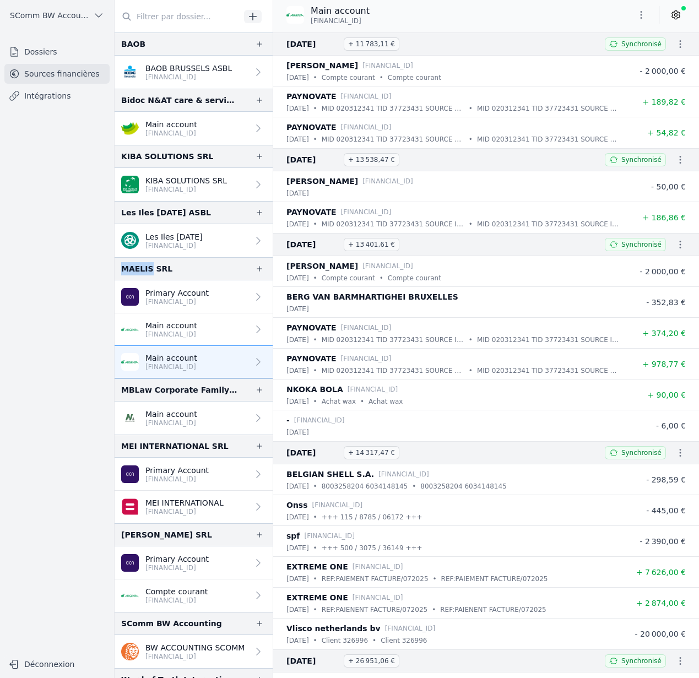
click at [63, 14] on span "SComm BW Accounting" at bounding box center [49, 15] width 79 height 11
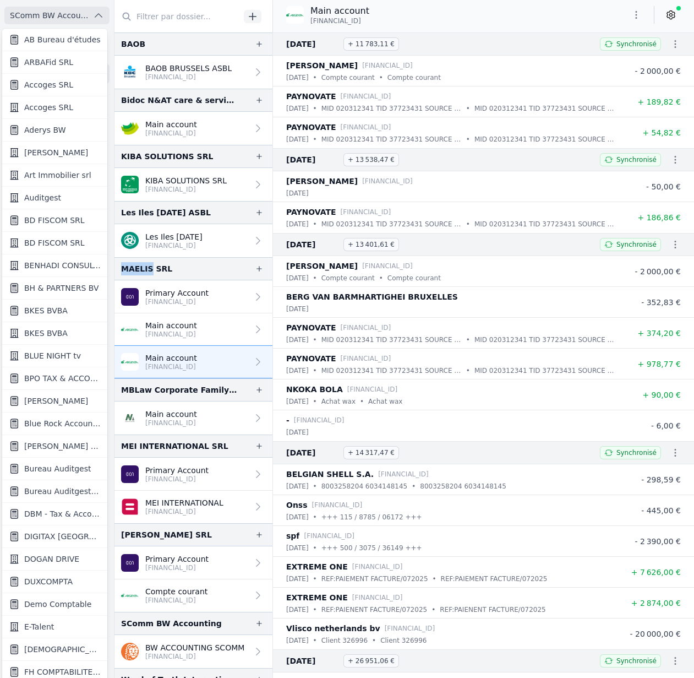
scroll to position [2, 0]
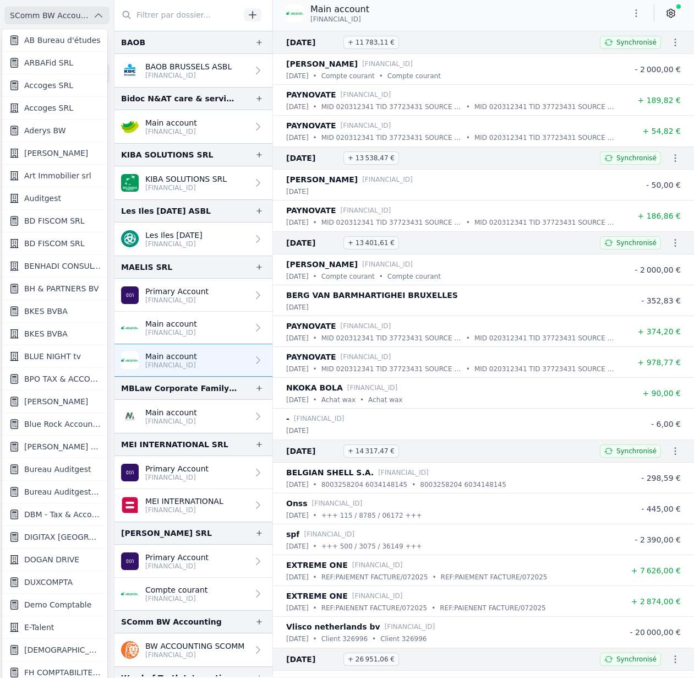
click at [63, 13] on div at bounding box center [347, 339] width 694 height 678
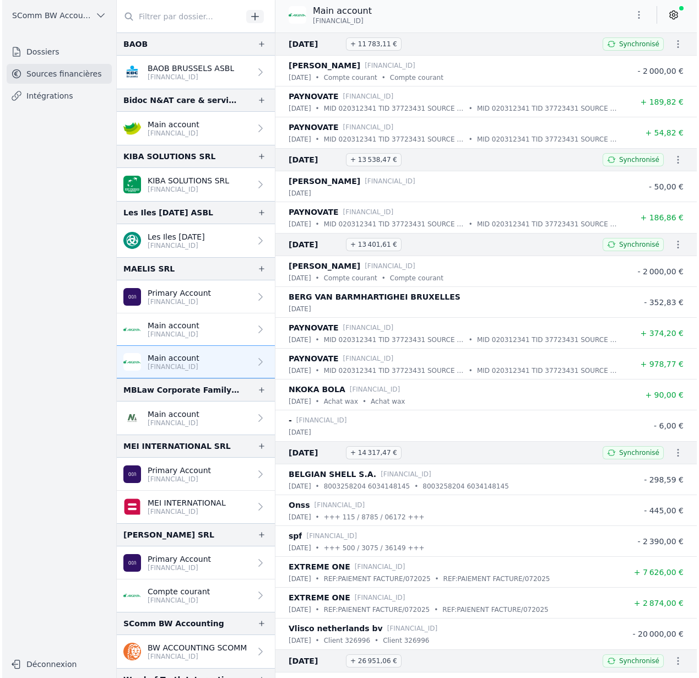
scroll to position [0, 0]
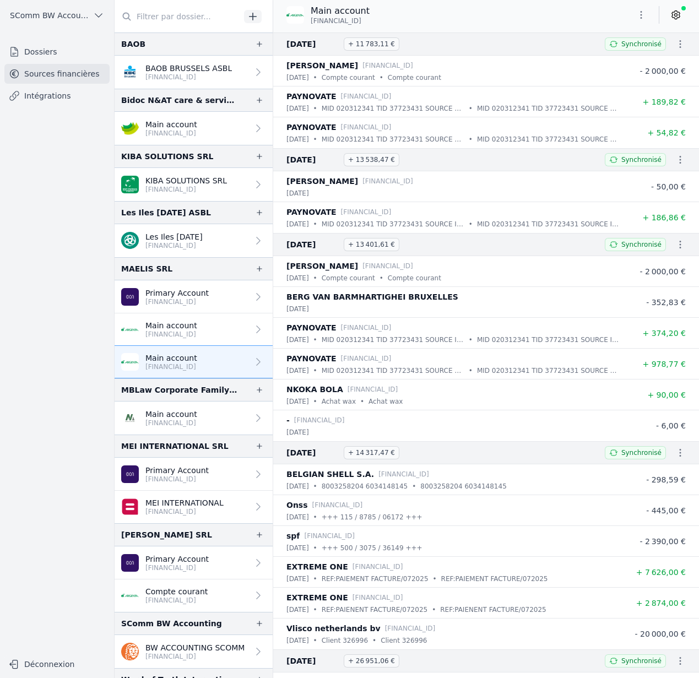
click at [63, 13] on span "SComm BW Accounting" at bounding box center [49, 15] width 79 height 11
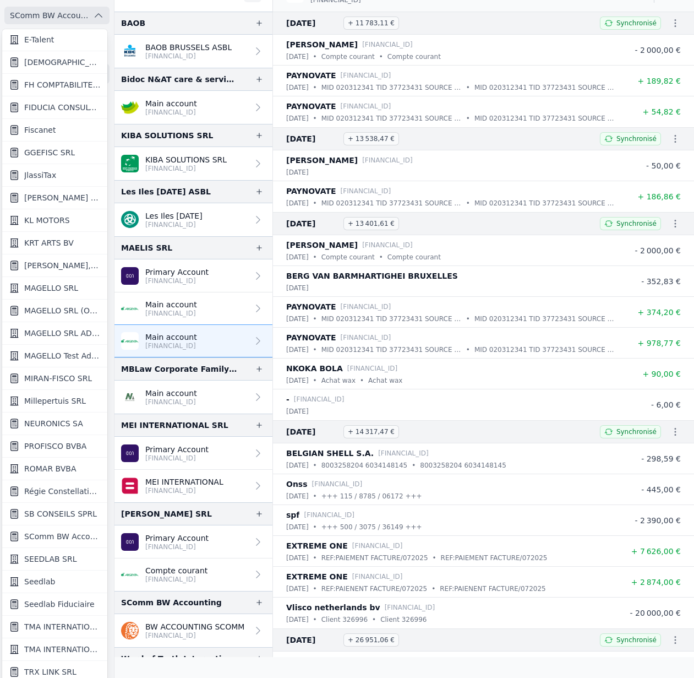
scroll to position [21, 0]
click at [42, 579] on span "Seedlab" at bounding box center [39, 580] width 31 height 11
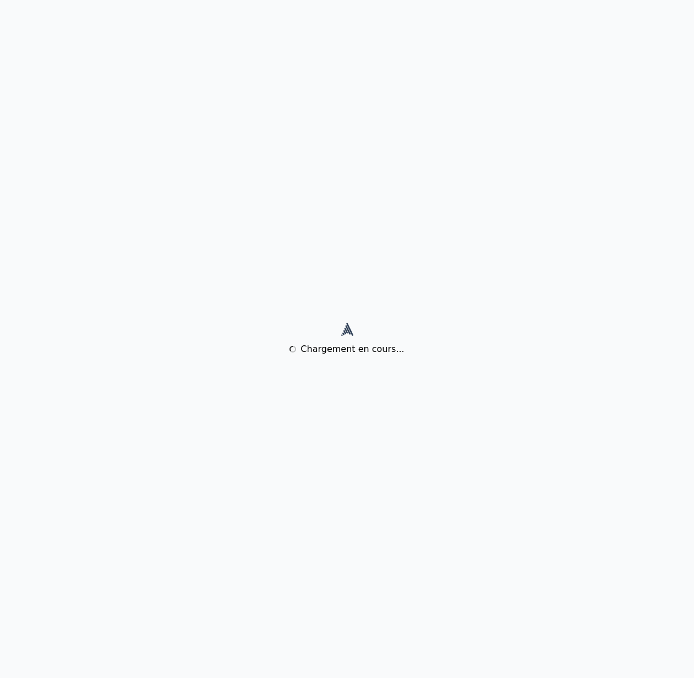
scroll to position [0, 0]
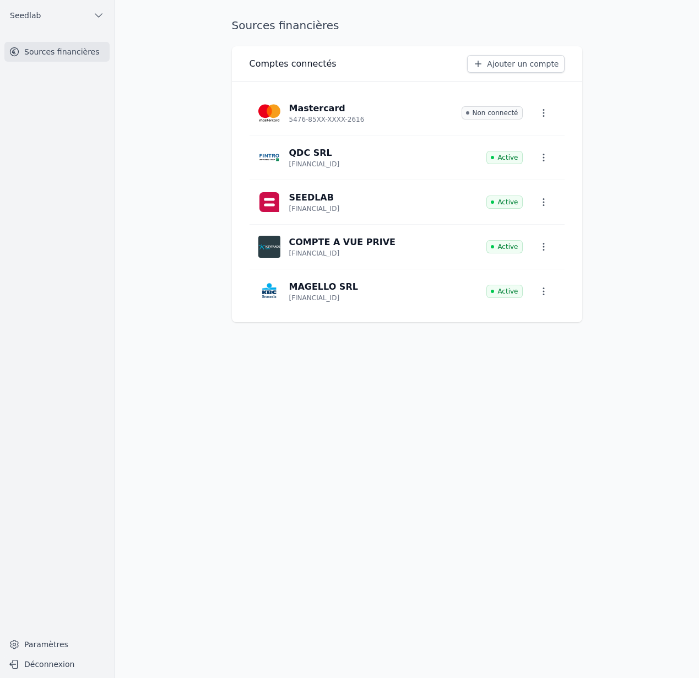
click at [43, 647] on link "Paramètres" at bounding box center [56, 644] width 105 height 18
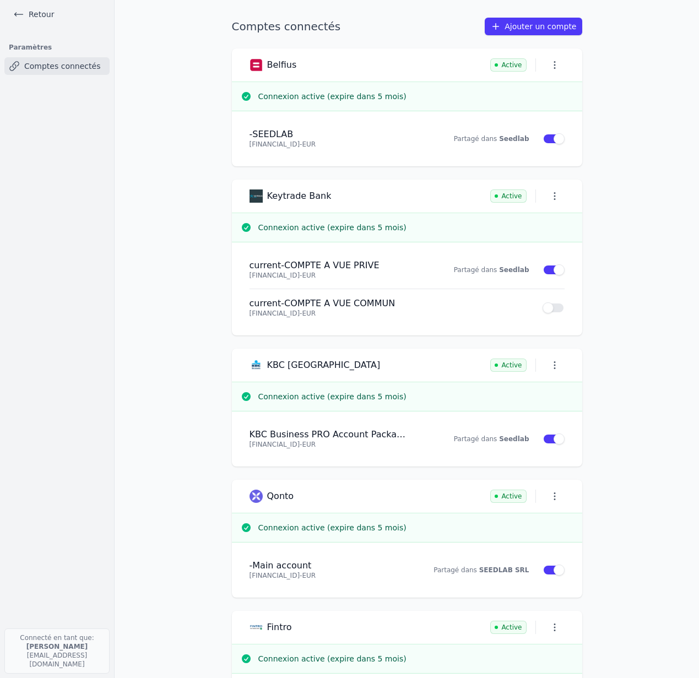
click at [33, 14] on link "Retour" at bounding box center [34, 14] width 50 height 15
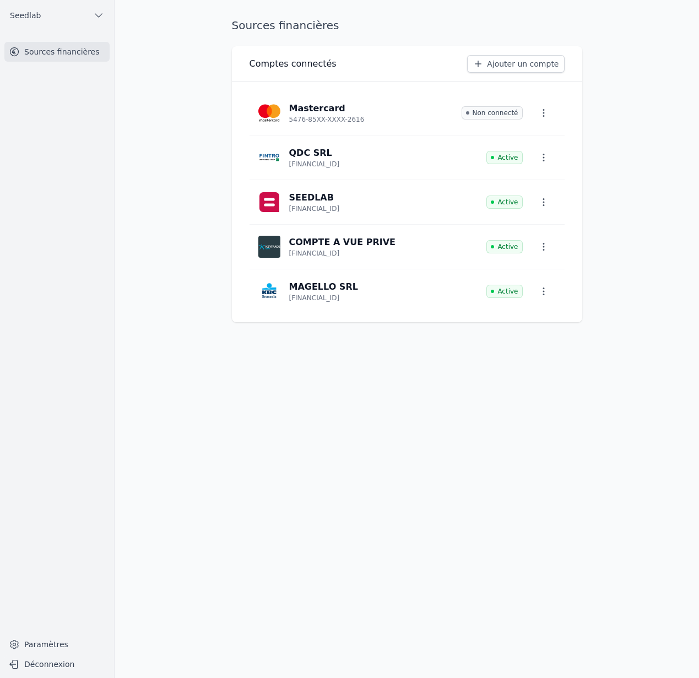
click at [36, 15] on span "Seedlab" at bounding box center [25, 15] width 31 height 11
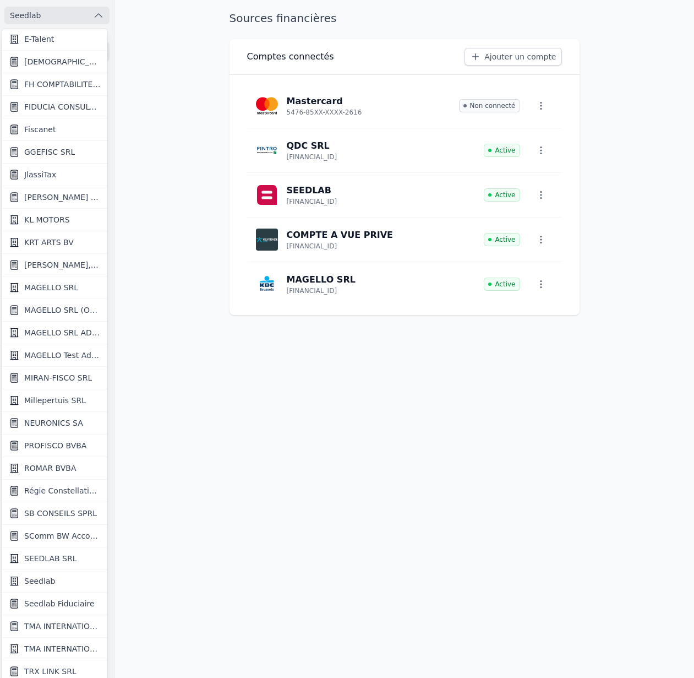
scroll to position [7, 0]
click at [73, 533] on span "SComm BW Accounting" at bounding box center [62, 536] width 77 height 11
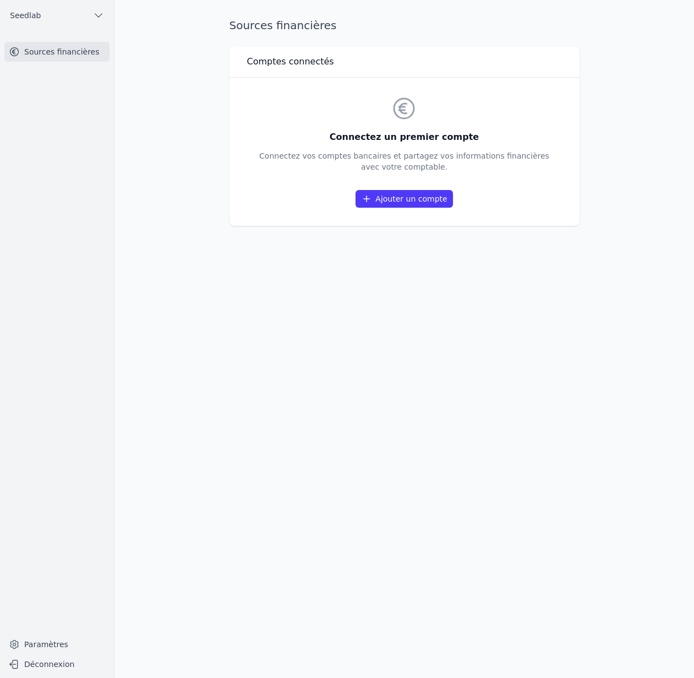
scroll to position [0, 0]
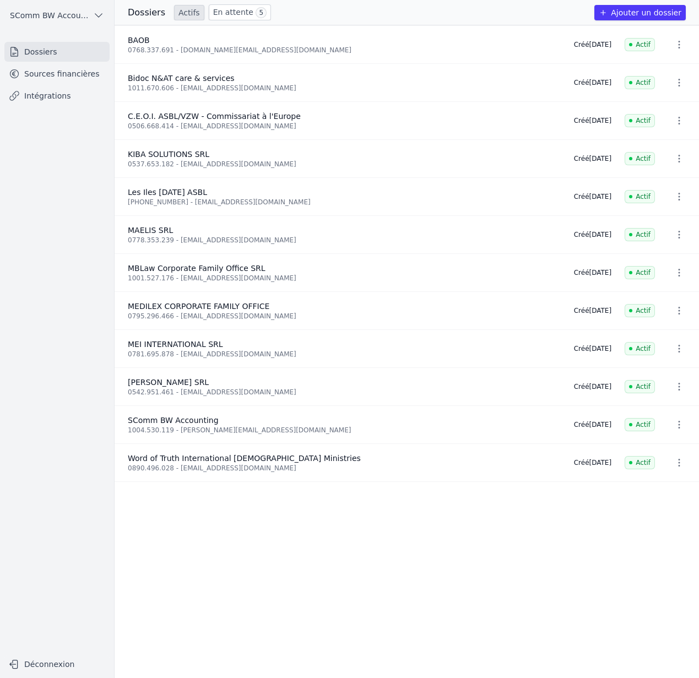
click at [40, 12] on span "SComm BW Accounting" at bounding box center [49, 15] width 79 height 11
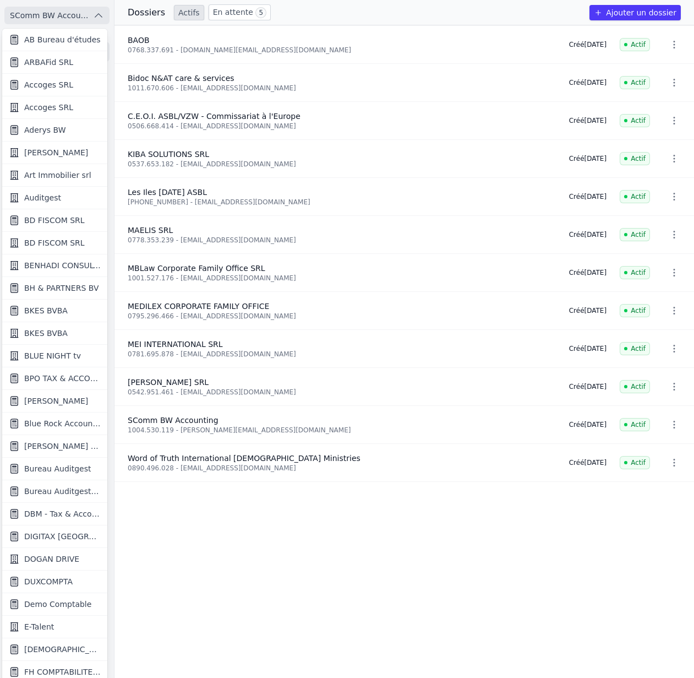
scroll to position [2, 0]
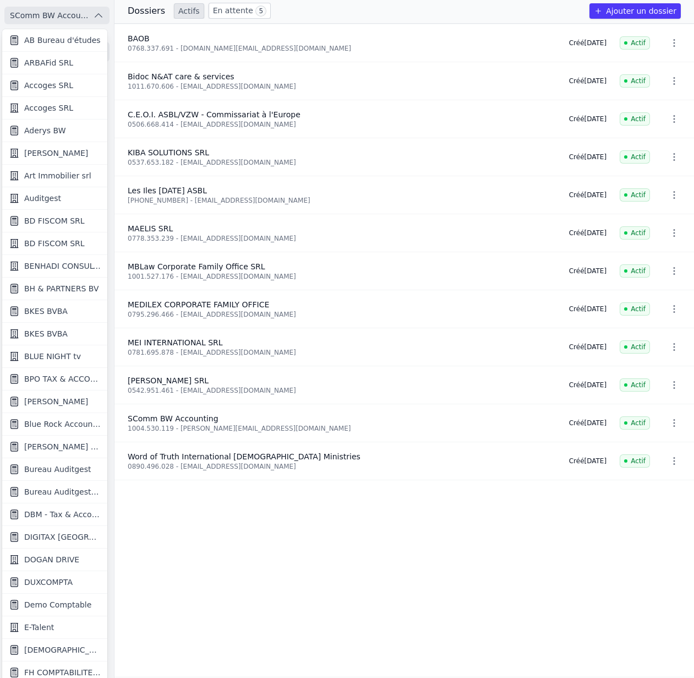
click at [49, 15] on div at bounding box center [347, 339] width 694 height 678
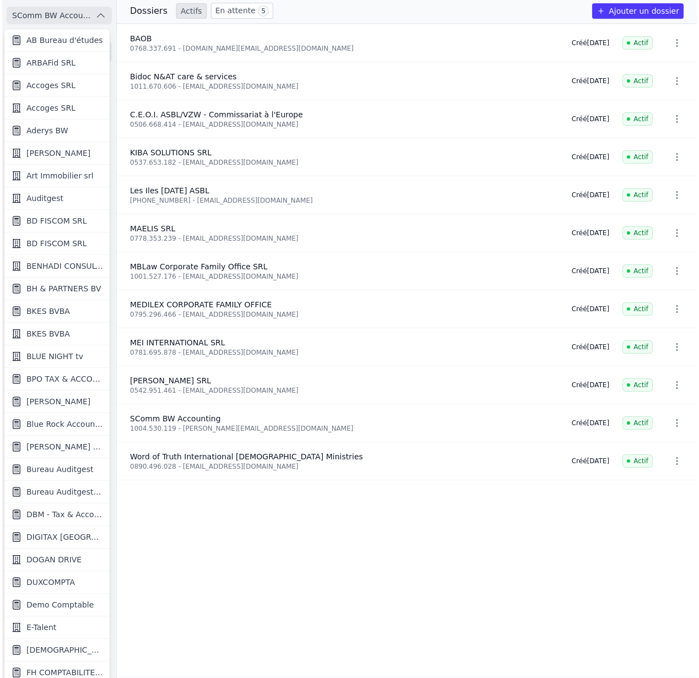
scroll to position [0, 0]
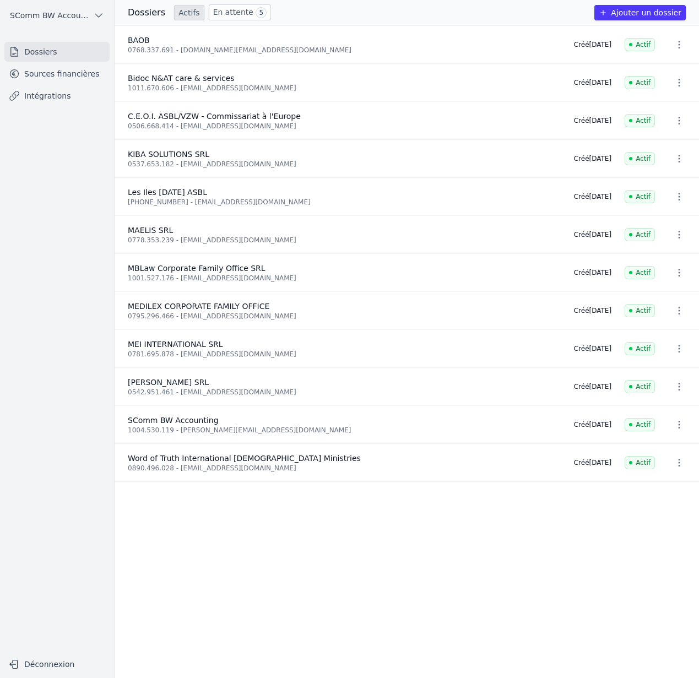
click at [85, 17] on span "SComm BW Accounting" at bounding box center [49, 15] width 79 height 11
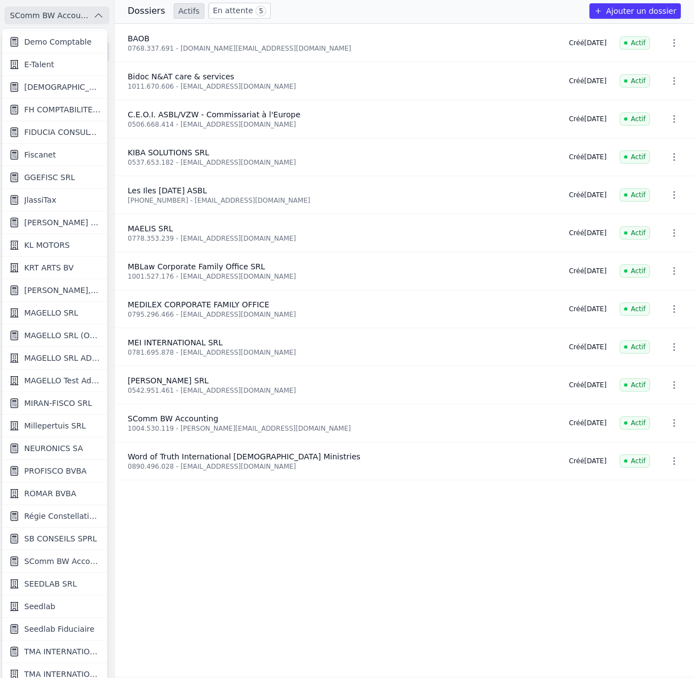
scroll to position [587, 0]
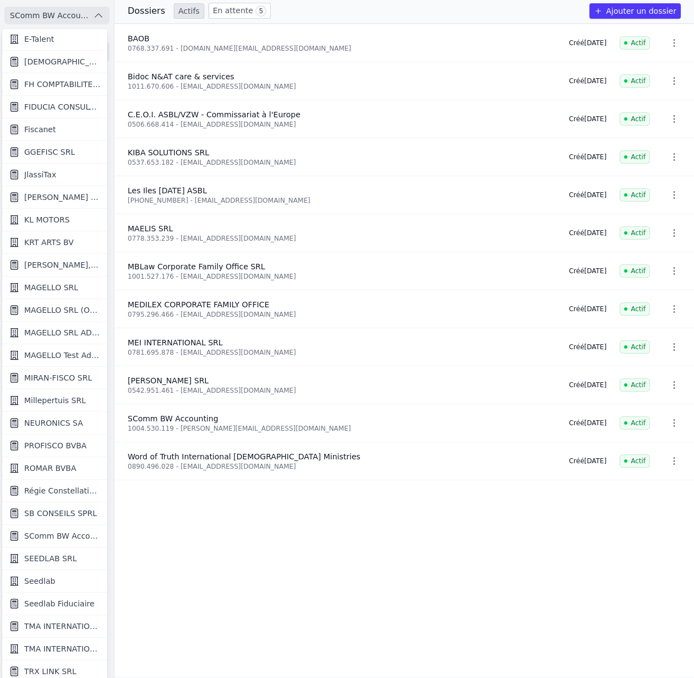
click at [45, 642] on link "TMA INTERNATIONAL SA" at bounding box center [54, 649] width 105 height 23
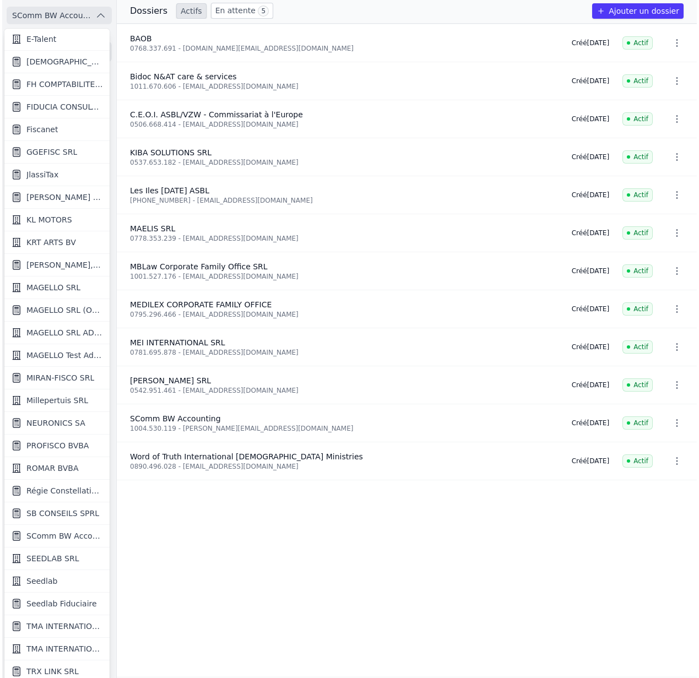
scroll to position [0, 0]
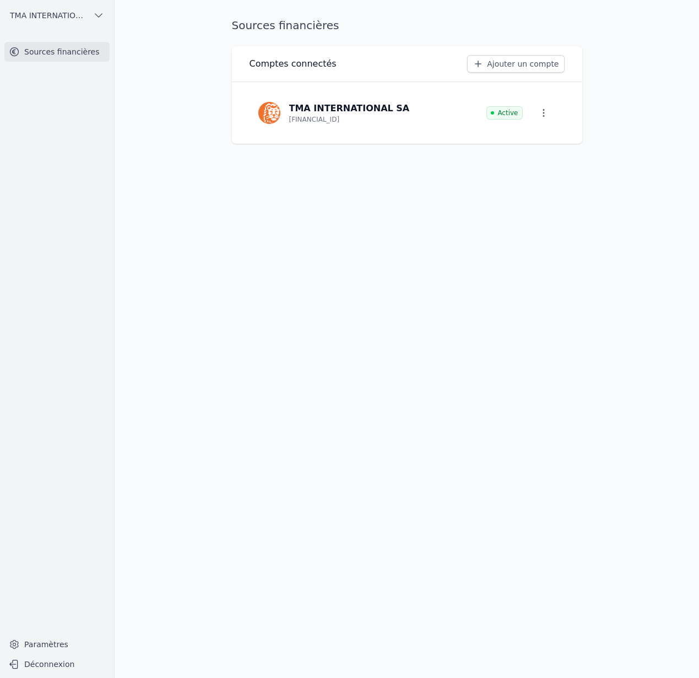
click at [63, 15] on span "TMA INTERNATIONAL SA" at bounding box center [49, 15] width 79 height 11
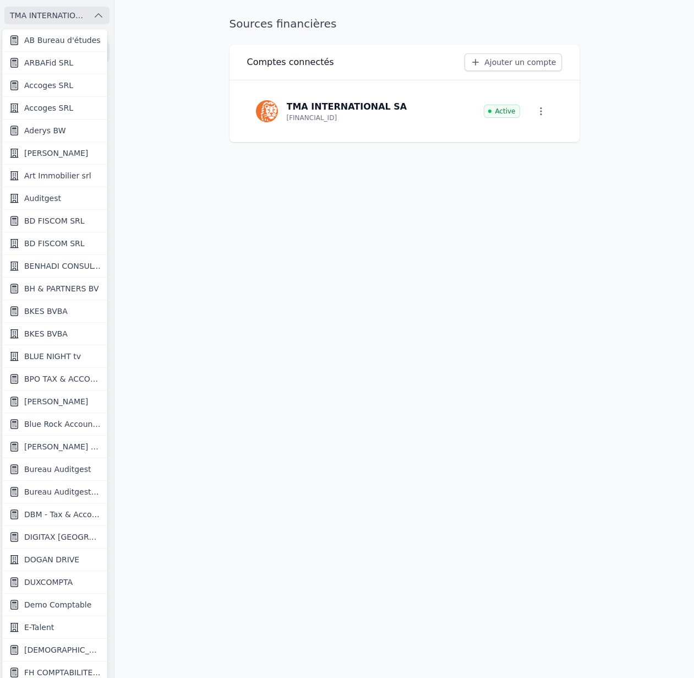
scroll to position [587, 0]
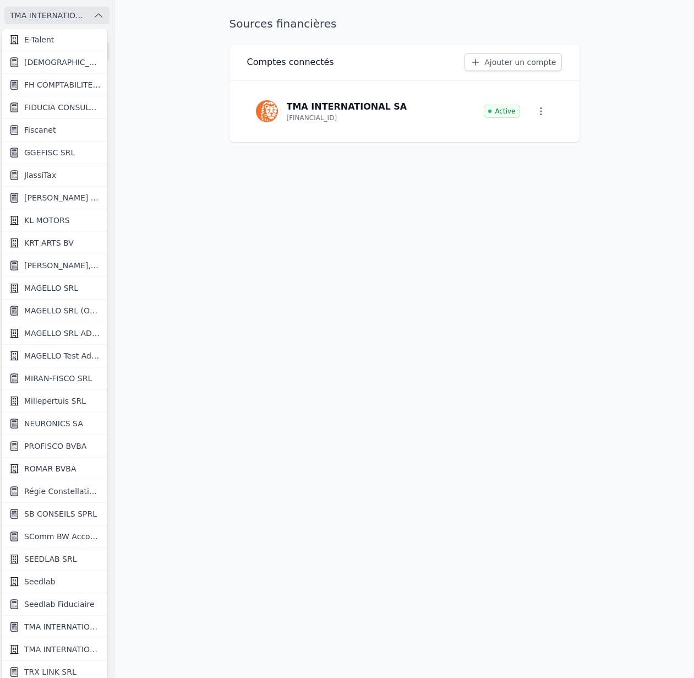
click at [48, 623] on span "TMA INTERNATIONAL SA" at bounding box center [62, 626] width 77 height 11
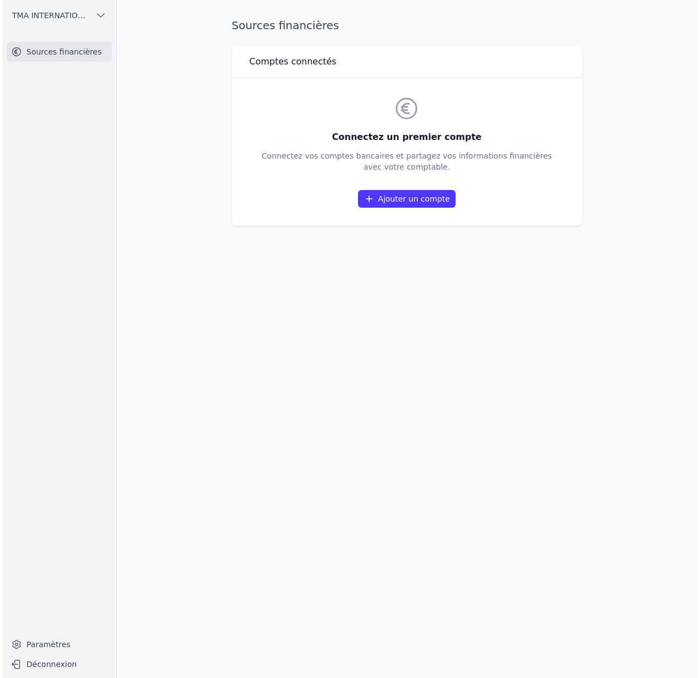
scroll to position [0, 0]
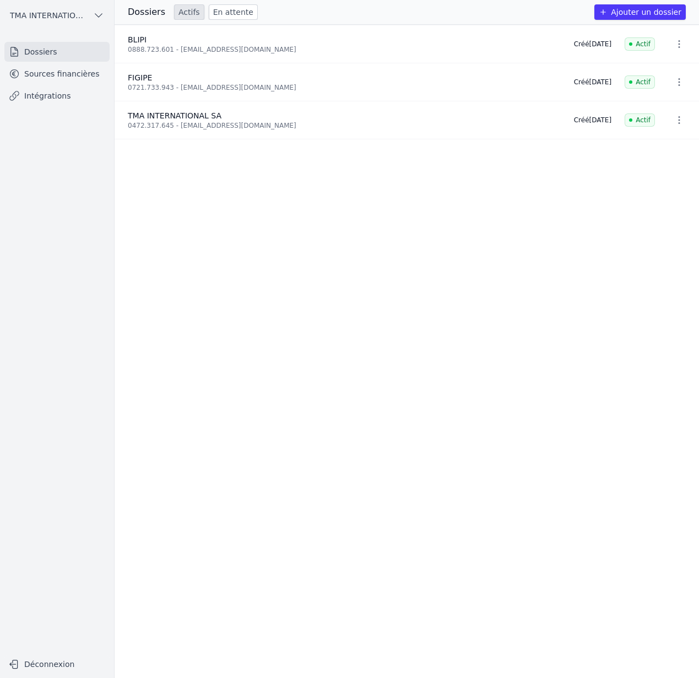
click at [73, 10] on span "TMA INTERNATIONAL SA" at bounding box center [49, 15] width 79 height 11
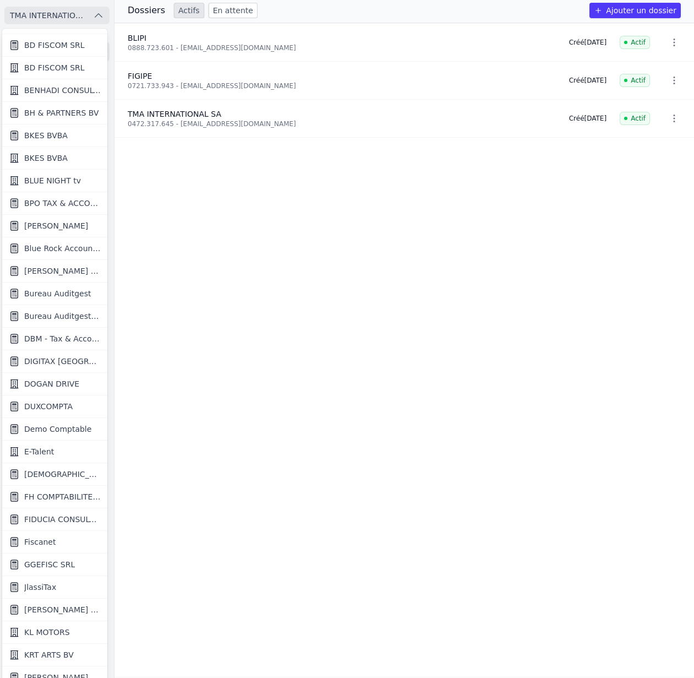
scroll to position [177, 0]
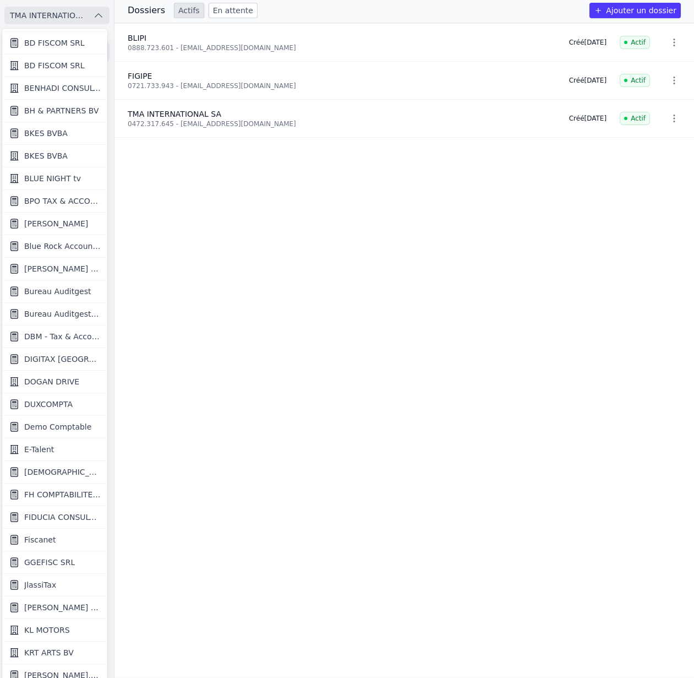
click at [264, 505] on div at bounding box center [347, 339] width 694 height 678
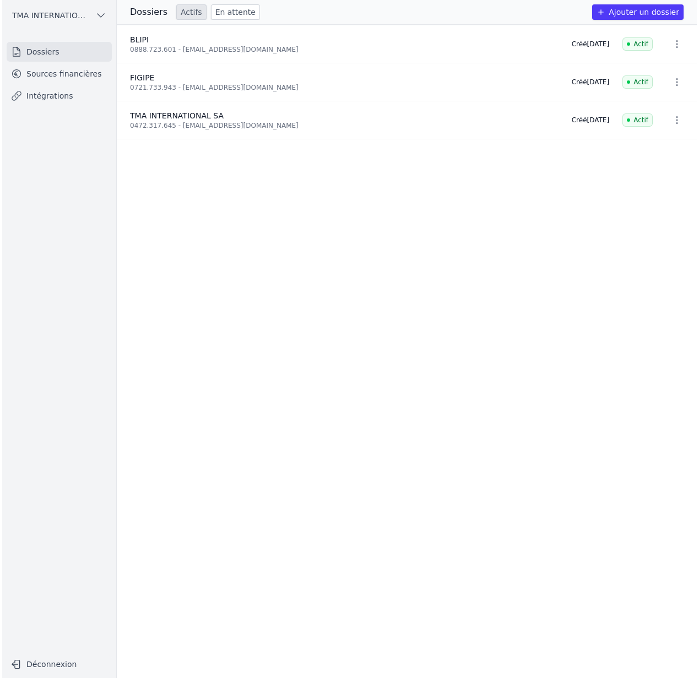
scroll to position [0, 0]
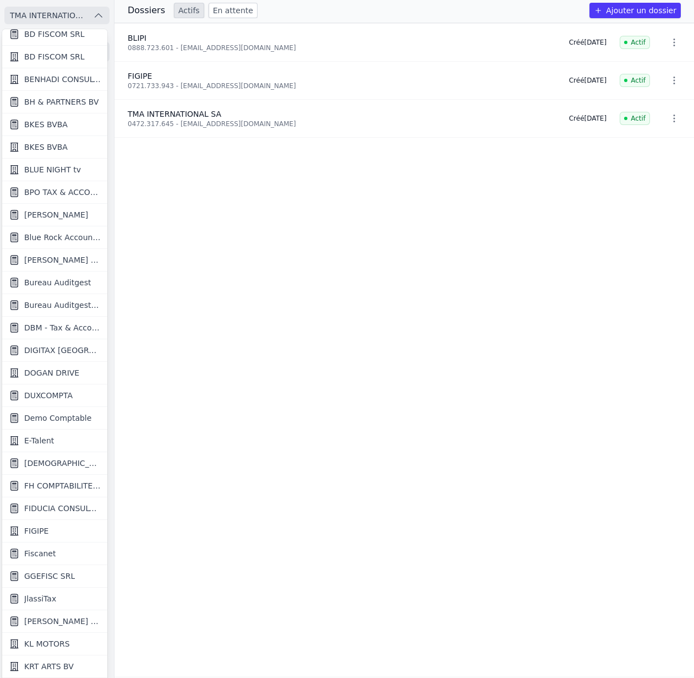
scroll to position [187, 0]
click at [56, 527] on link "FIGIPE" at bounding box center [54, 531] width 105 height 23
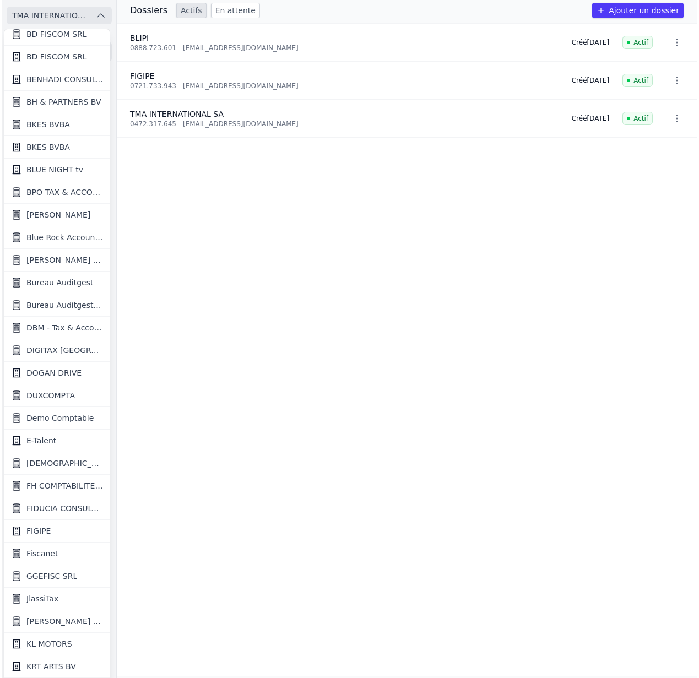
scroll to position [0, 0]
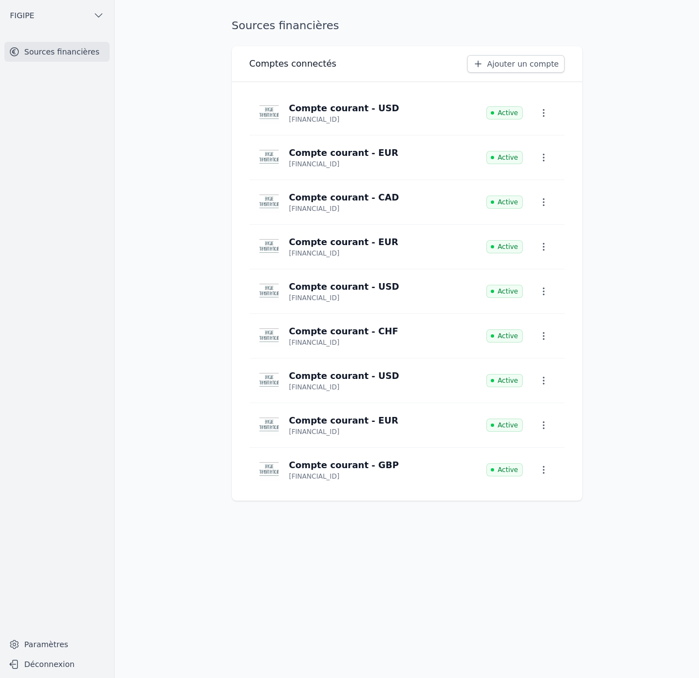
click at [547, 116] on icon "button" at bounding box center [543, 112] width 11 height 11
click at [527, 167] on button "Supprimer" at bounding box center [524, 161] width 73 height 22
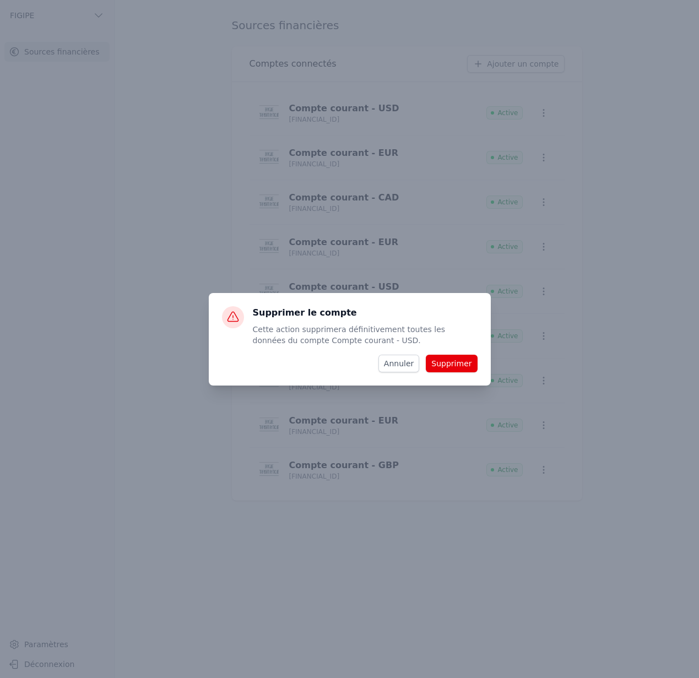
click at [458, 360] on button "Supprimer" at bounding box center [451, 364] width 51 height 18
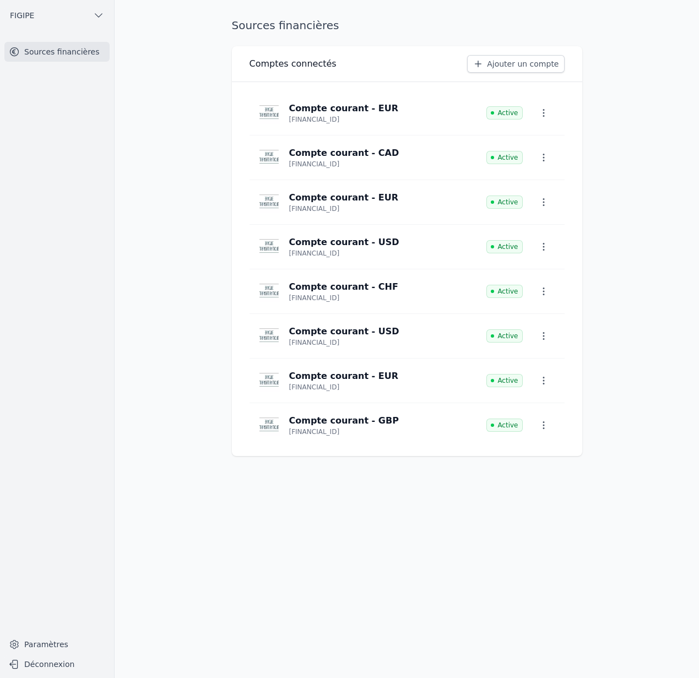
click at [544, 116] on icon "button" at bounding box center [543, 112] width 11 height 11
click at [527, 167] on button "Supprimer" at bounding box center [524, 161] width 73 height 22
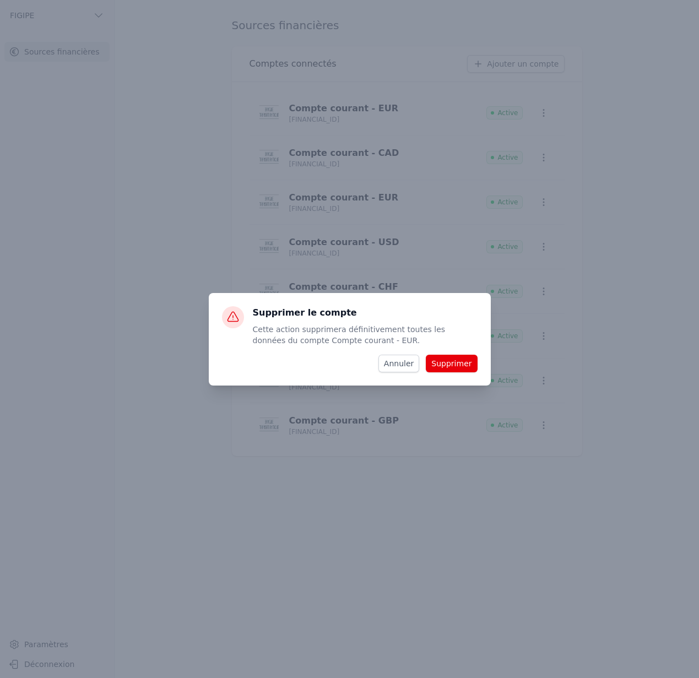
click at [457, 363] on button "Supprimer" at bounding box center [451, 364] width 51 height 18
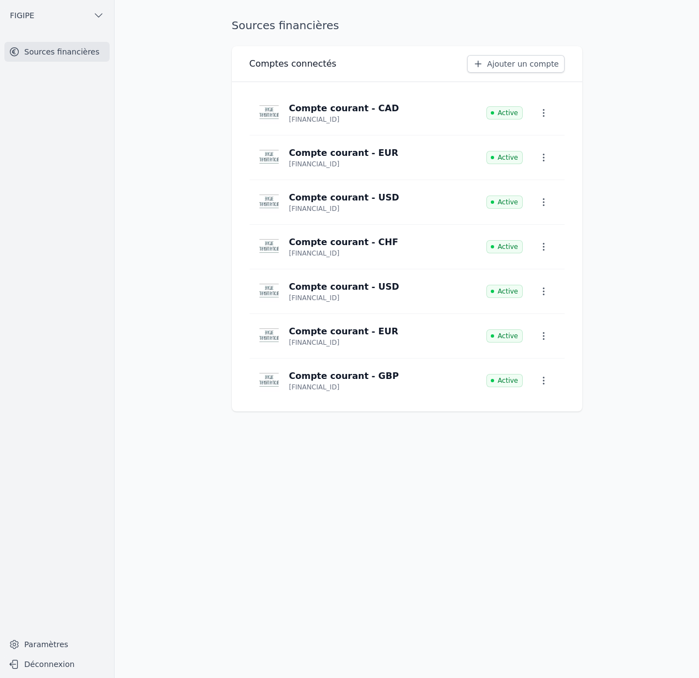
click at [540, 154] on icon "button" at bounding box center [543, 157] width 11 height 11
click at [536, 205] on button "Supprimer" at bounding box center [524, 205] width 73 height 22
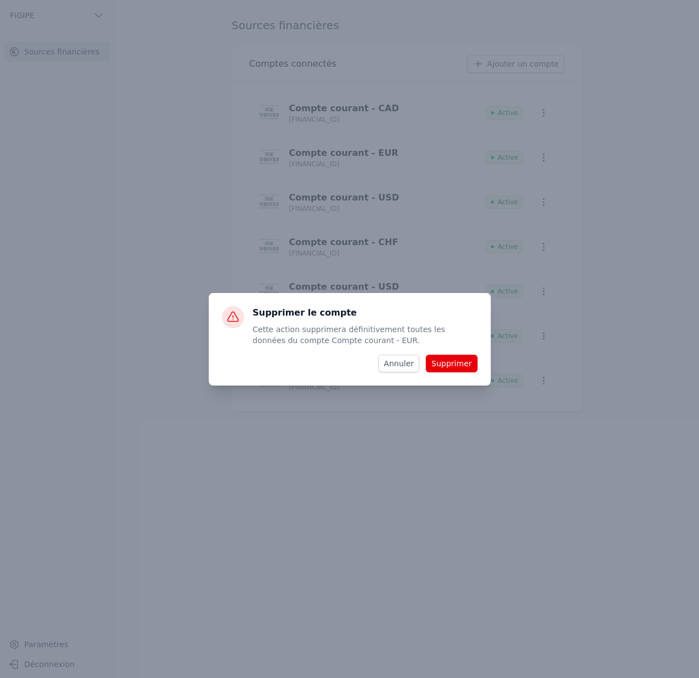
click at [466, 358] on button "Supprimer" at bounding box center [451, 364] width 51 height 18
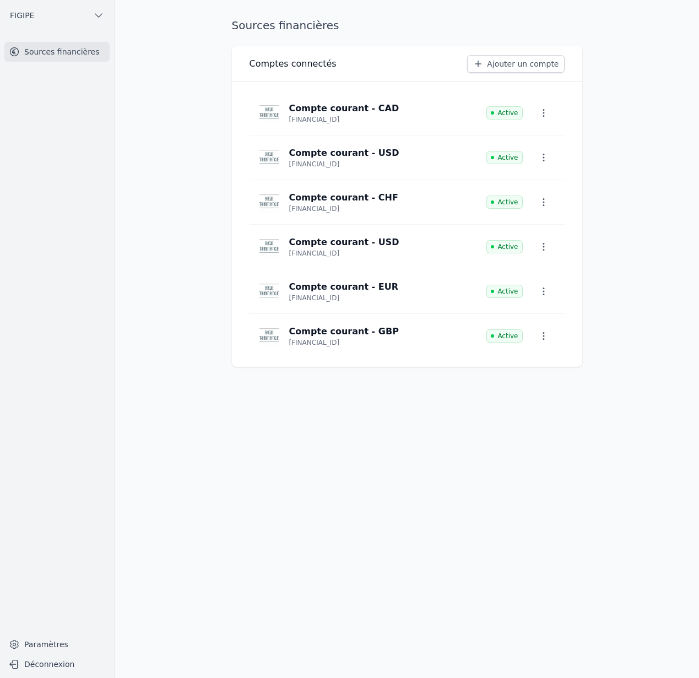
click at [543, 336] on icon "button" at bounding box center [543, 336] width 2 height 8
click at [531, 382] on button "Supprimer" at bounding box center [524, 384] width 73 height 22
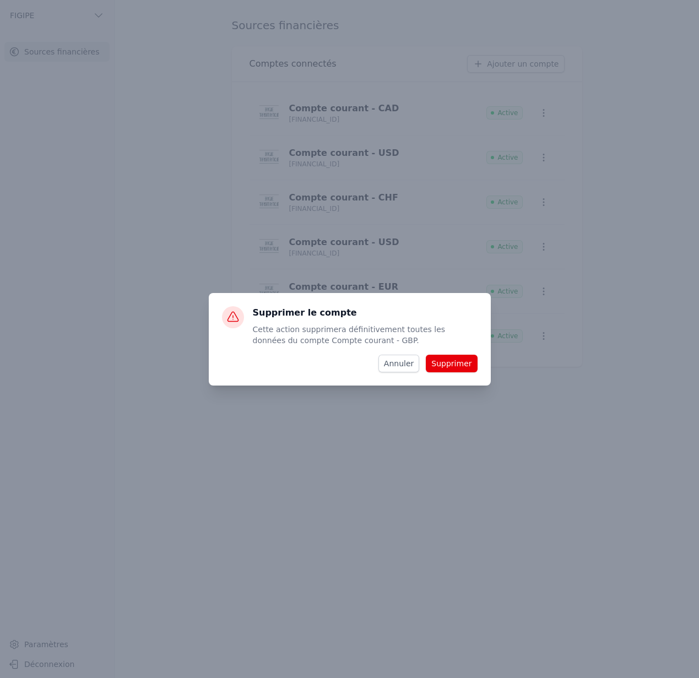
click at [469, 365] on button "Supprimer" at bounding box center [451, 364] width 51 height 18
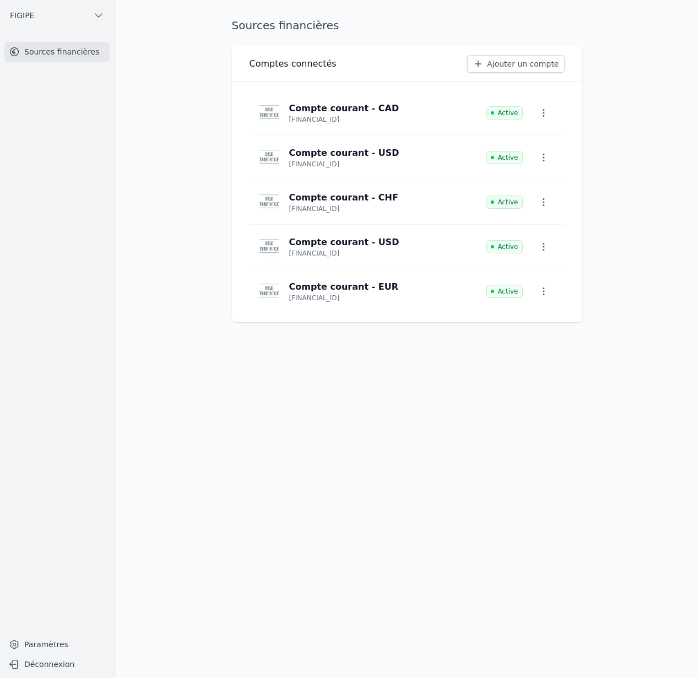
click at [551, 203] on button "button" at bounding box center [543, 202] width 24 height 20
click at [527, 248] on button "Supprimer" at bounding box center [524, 250] width 73 height 22
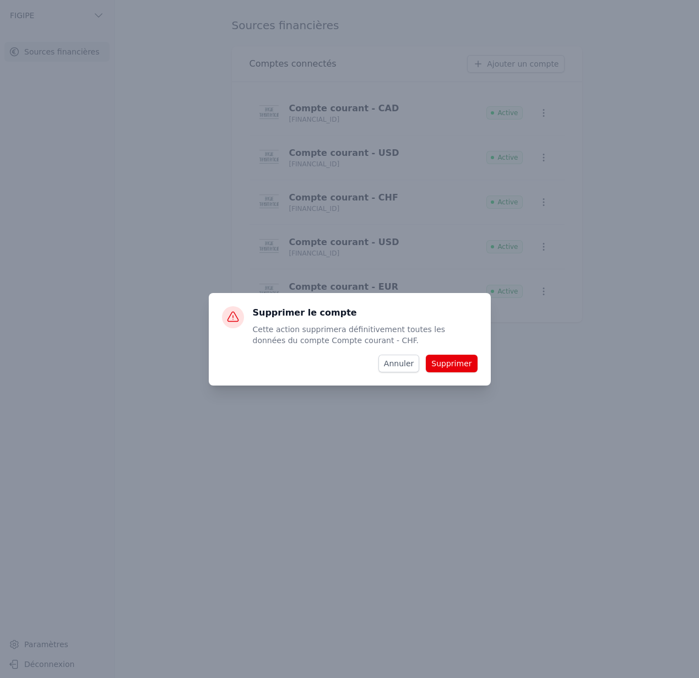
click at [456, 363] on button "Supprimer" at bounding box center [451, 364] width 51 height 18
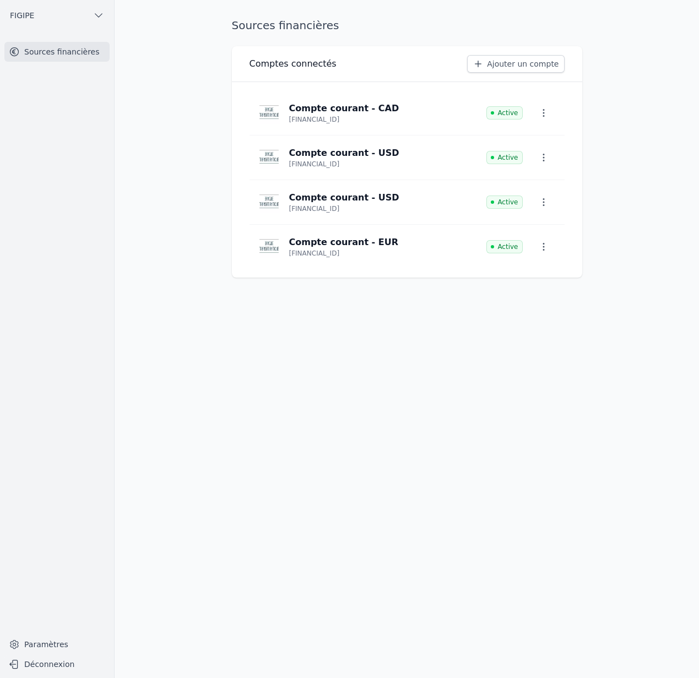
click at [542, 200] on icon "button" at bounding box center [543, 202] width 11 height 11
click at [536, 246] on button "Supprimer" at bounding box center [524, 250] width 73 height 22
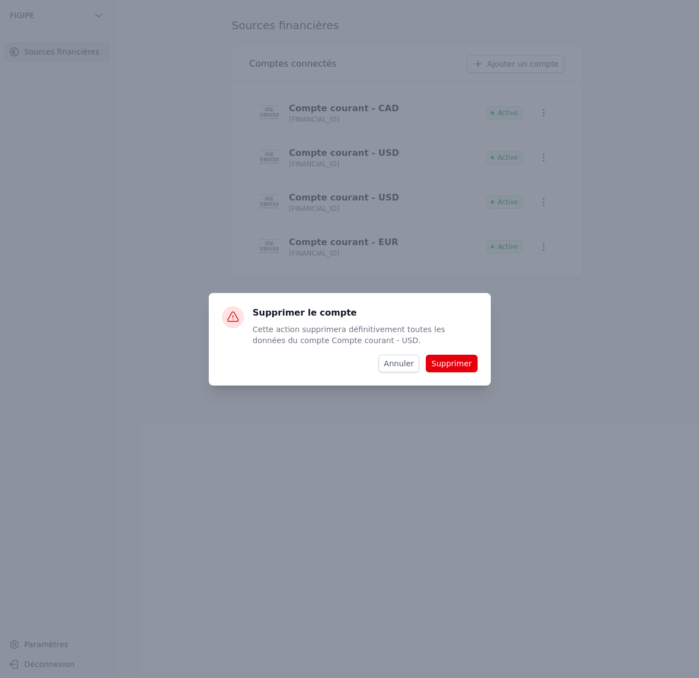
click at [457, 360] on button "Supprimer" at bounding box center [451, 364] width 51 height 18
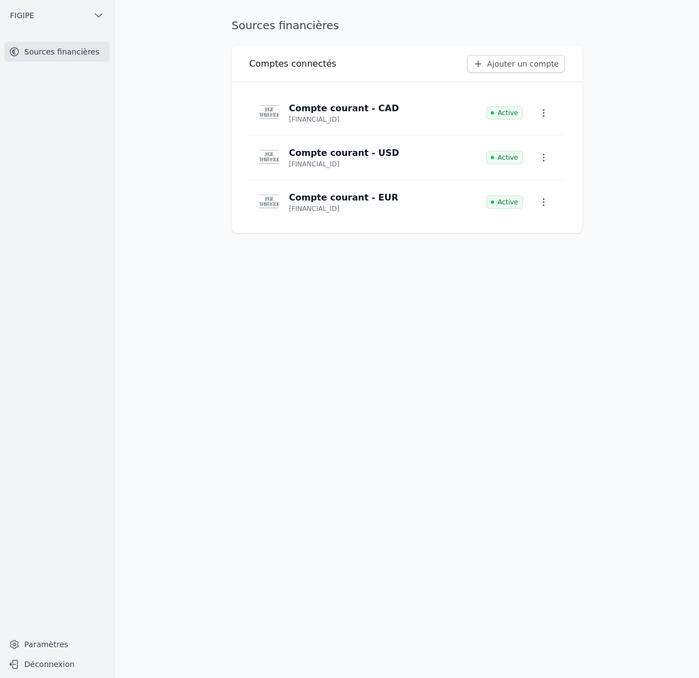
click at [542, 162] on icon "button" at bounding box center [543, 157] width 11 height 11
click at [527, 199] on button "Supprimer" at bounding box center [524, 205] width 73 height 22
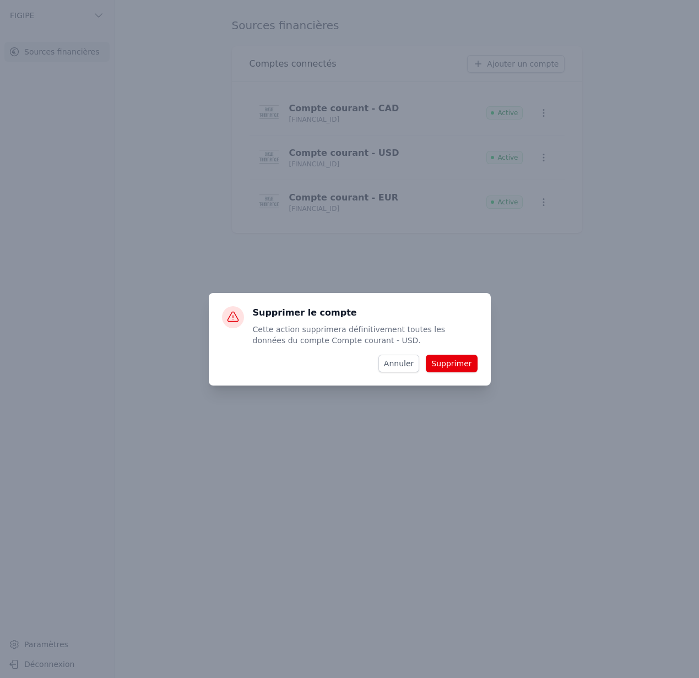
click at [464, 358] on button "Supprimer" at bounding box center [451, 364] width 51 height 18
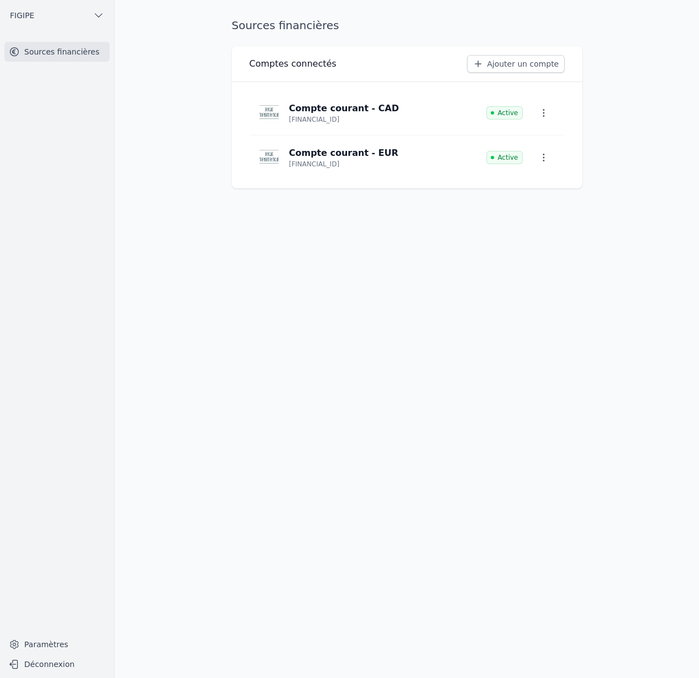
click at [543, 155] on icon "button" at bounding box center [543, 158] width 2 height 8
click at [530, 211] on button "Supprimer" at bounding box center [524, 205] width 73 height 22
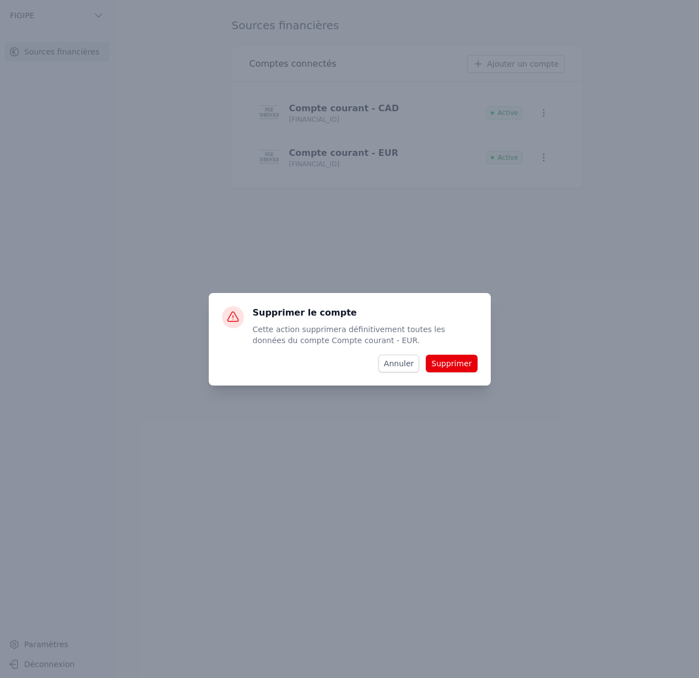
click at [455, 362] on button "Supprimer" at bounding box center [451, 364] width 51 height 18
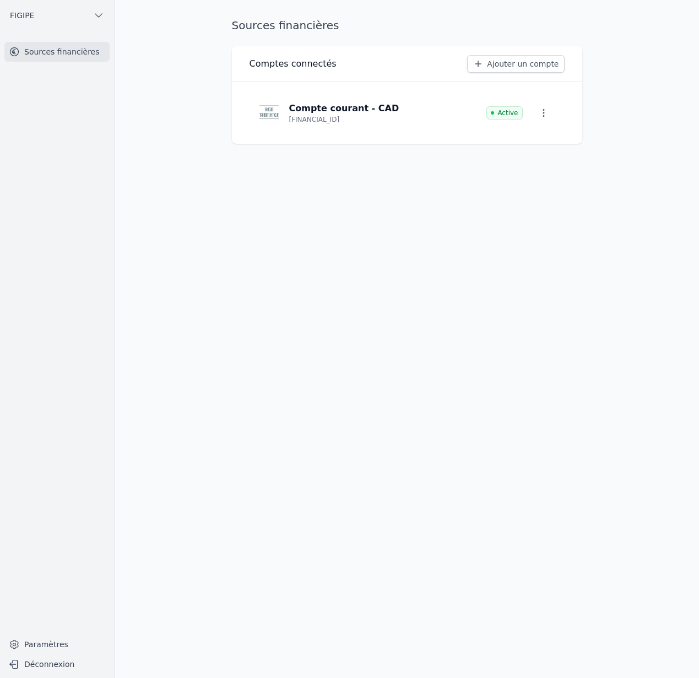
click at [543, 113] on icon "button" at bounding box center [543, 112] width 11 height 11
click at [532, 165] on button "Supprimer" at bounding box center [524, 161] width 73 height 22
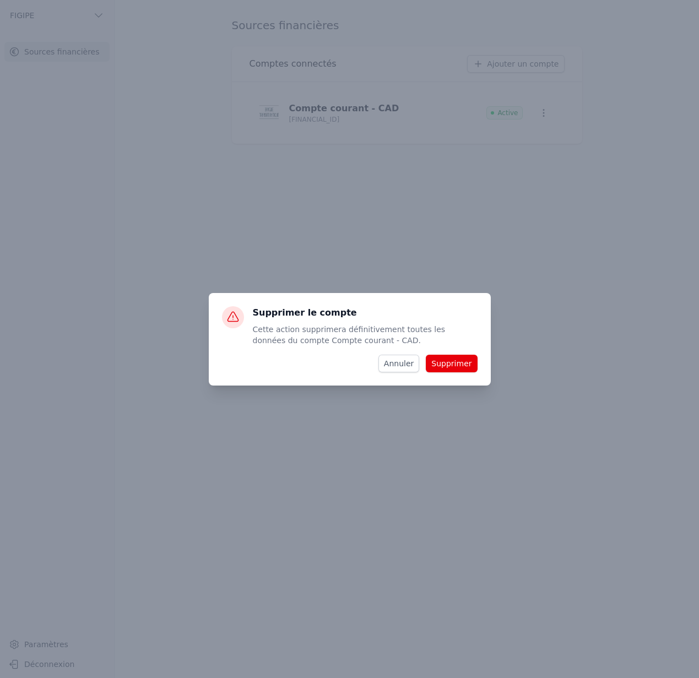
click at [459, 364] on button "Supprimer" at bounding box center [451, 364] width 51 height 18
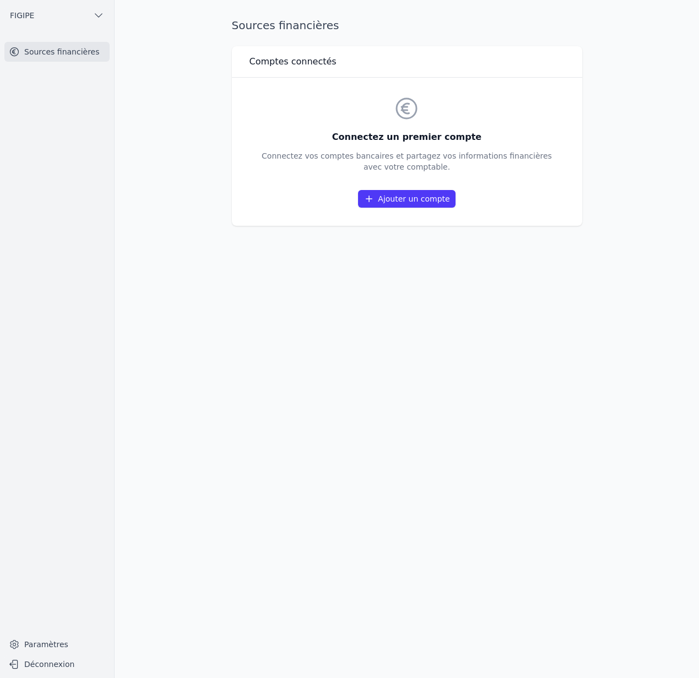
click at [45, 7] on button "FIGIPE" at bounding box center [56, 16] width 105 height 18
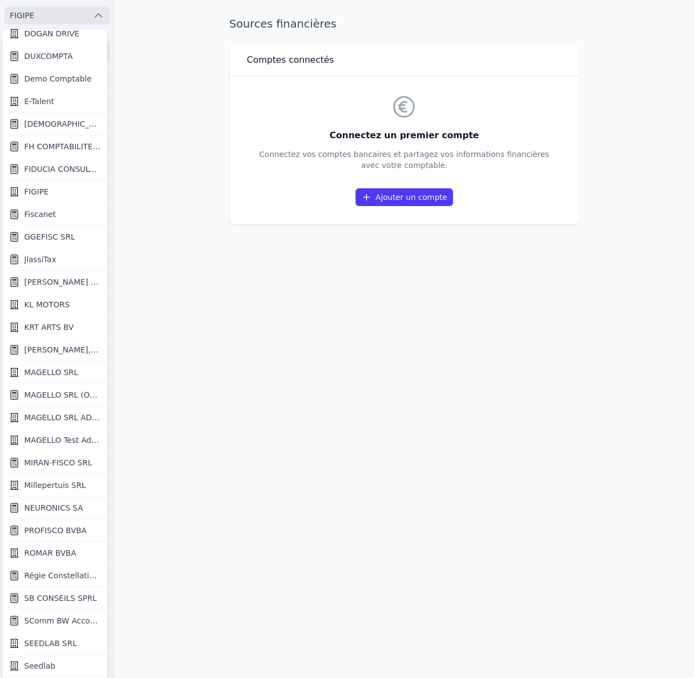
scroll to position [610, 0]
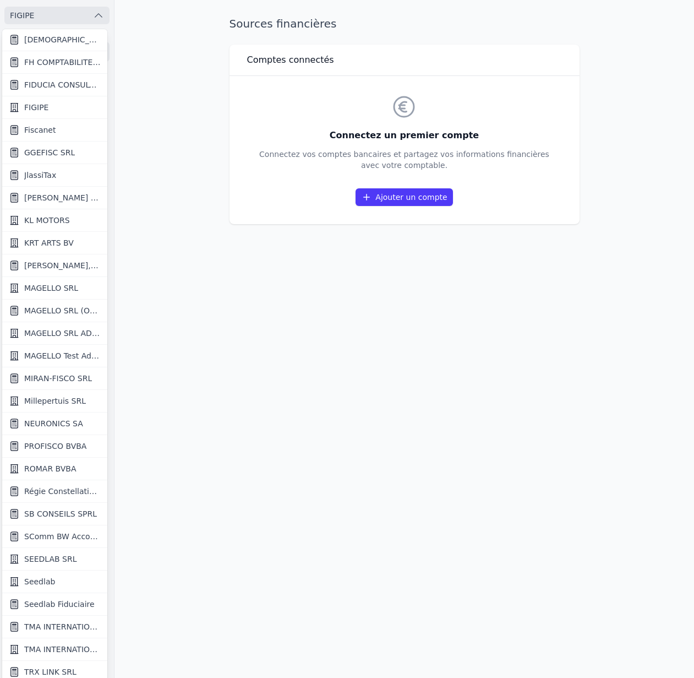
click at [64, 580] on link "Seedlab" at bounding box center [54, 581] width 105 height 23
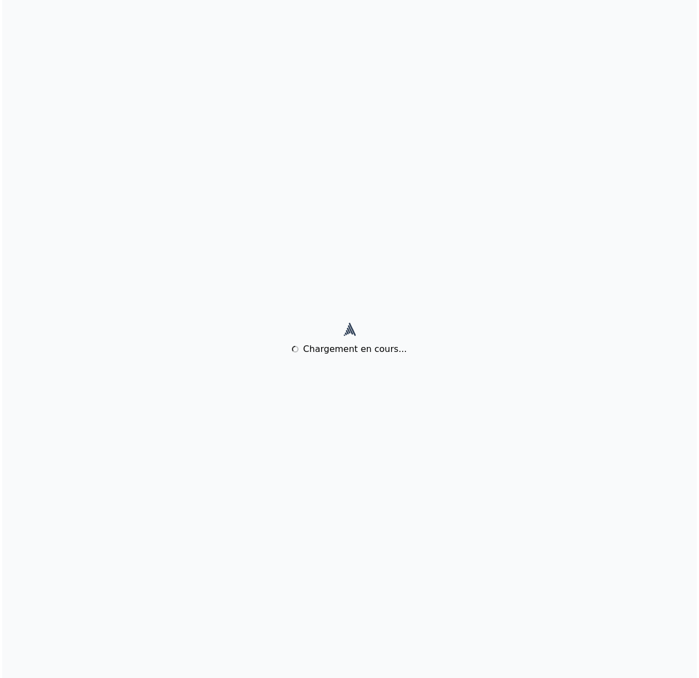
scroll to position [0, 0]
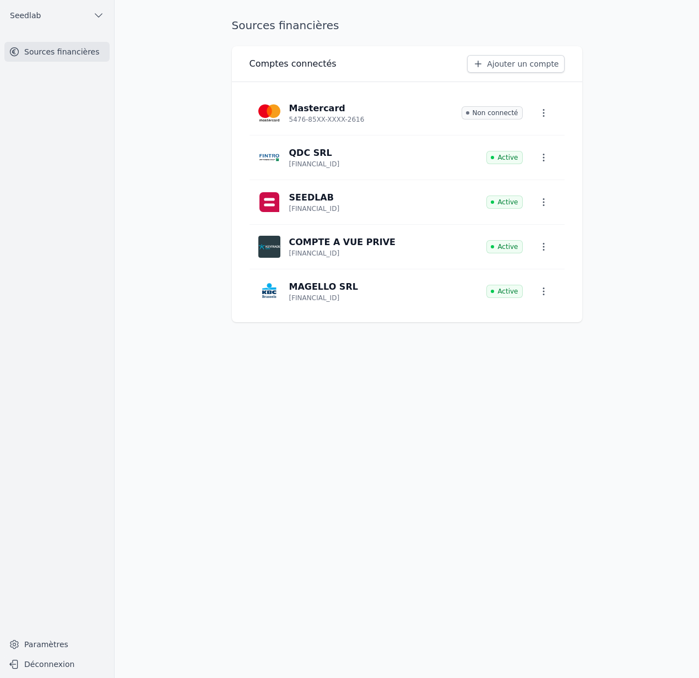
click at [46, 642] on link "Paramètres" at bounding box center [56, 644] width 105 height 18
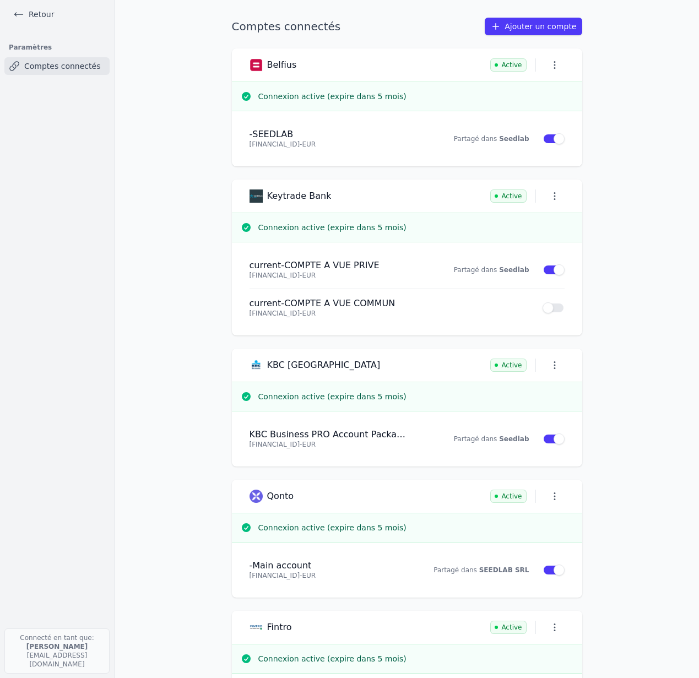
click at [511, 139] on strong "Seedlab" at bounding box center [514, 139] width 30 height 8
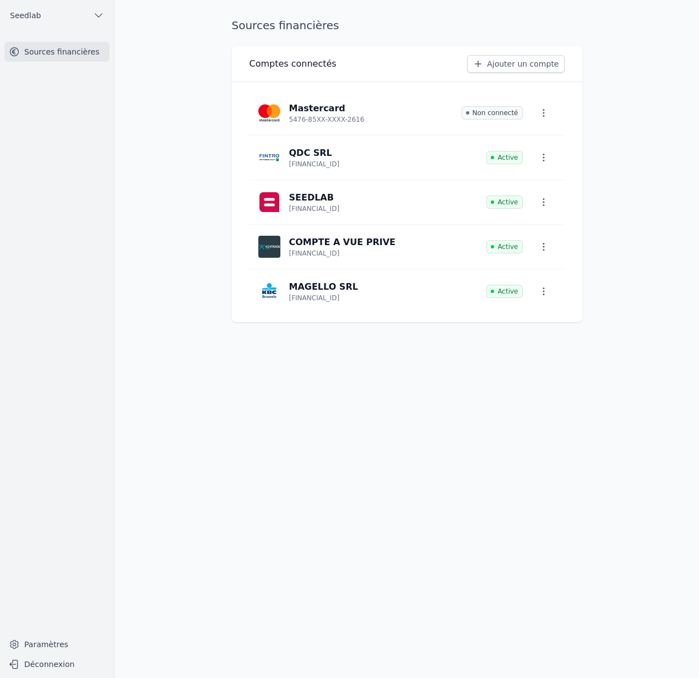
click at [340, 201] on p "SEEDLAB" at bounding box center [314, 197] width 51 height 13
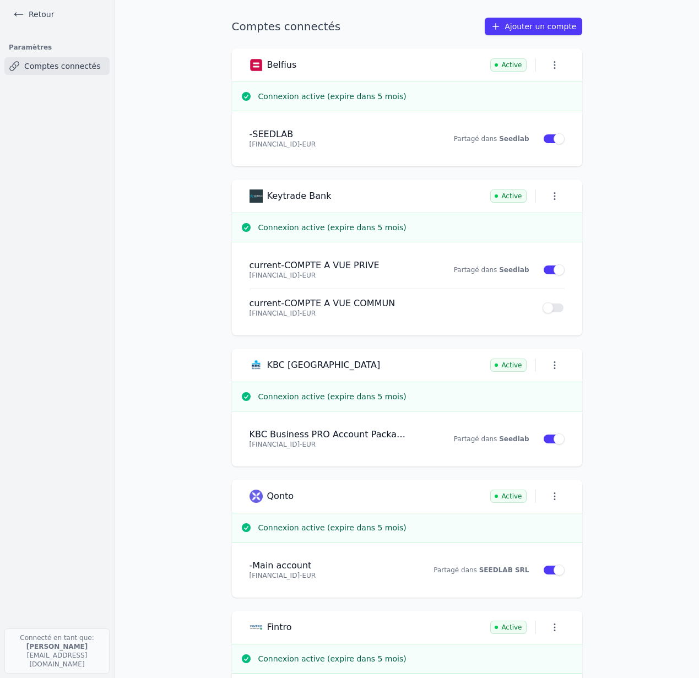
click at [509, 141] on strong "Seedlab" at bounding box center [514, 139] width 30 height 8
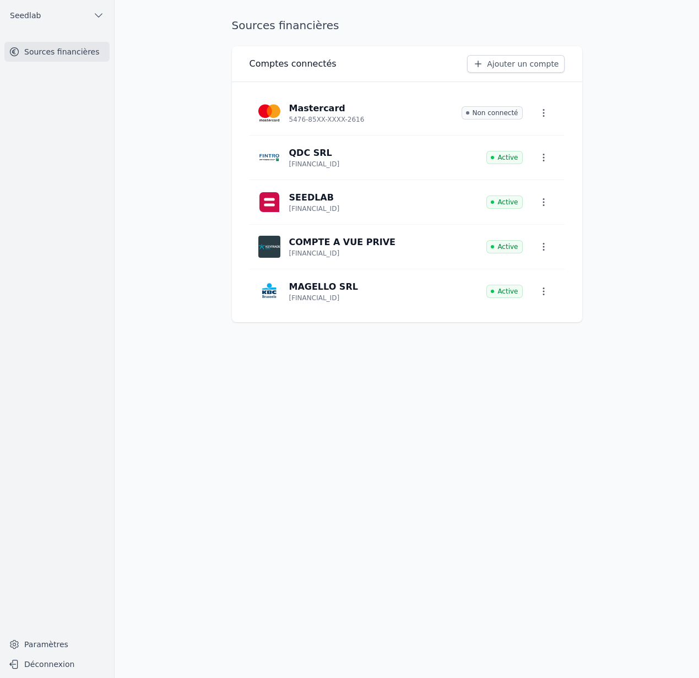
click at [315, 202] on p "SEEDLAB" at bounding box center [311, 197] width 45 height 13
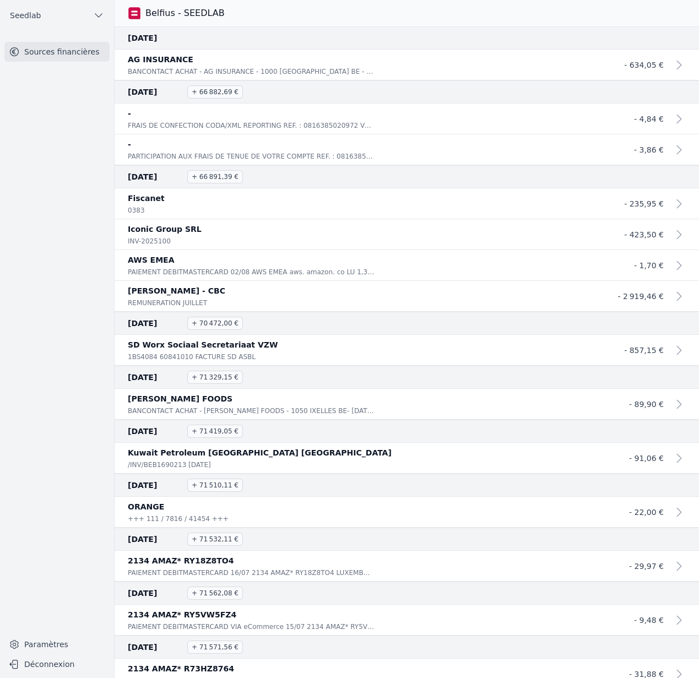
click at [187, 73] on p "BANCONTACT ACHAT - AG INSURANCE - 1000 BRUSSELS BE - 09/08/25 12:09 - 153272279…" at bounding box center [251, 71] width 247 height 11
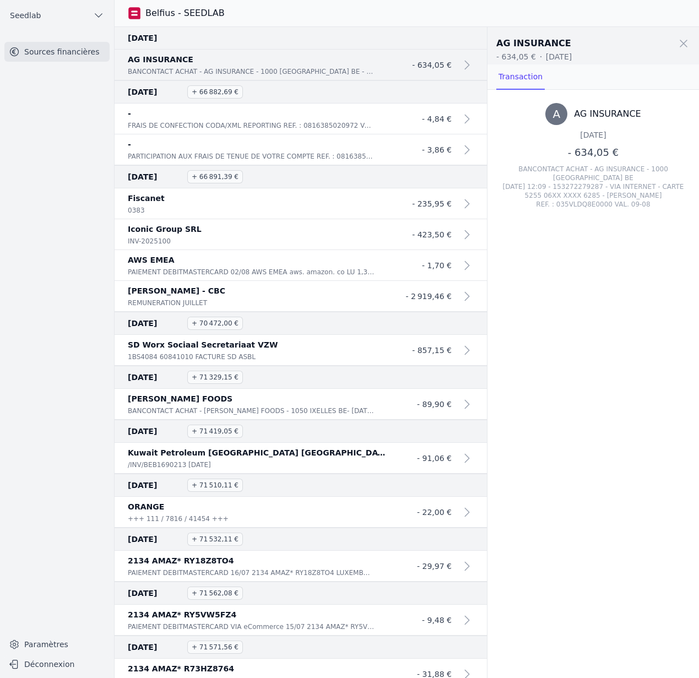
click at [682, 42] on span at bounding box center [683, 43] width 24 height 24
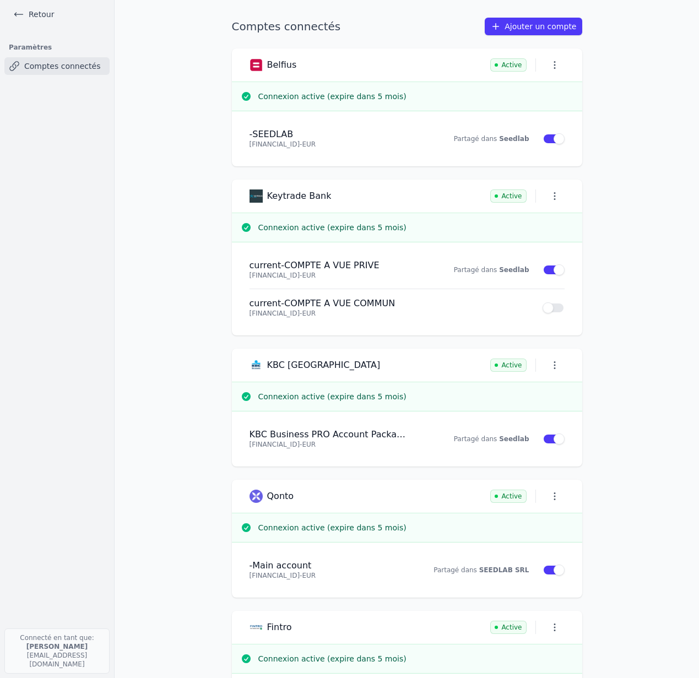
click at [556, 68] on icon "button" at bounding box center [554, 64] width 11 height 11
click at [538, 91] on button "Renouveler" at bounding box center [531, 88] width 72 height 23
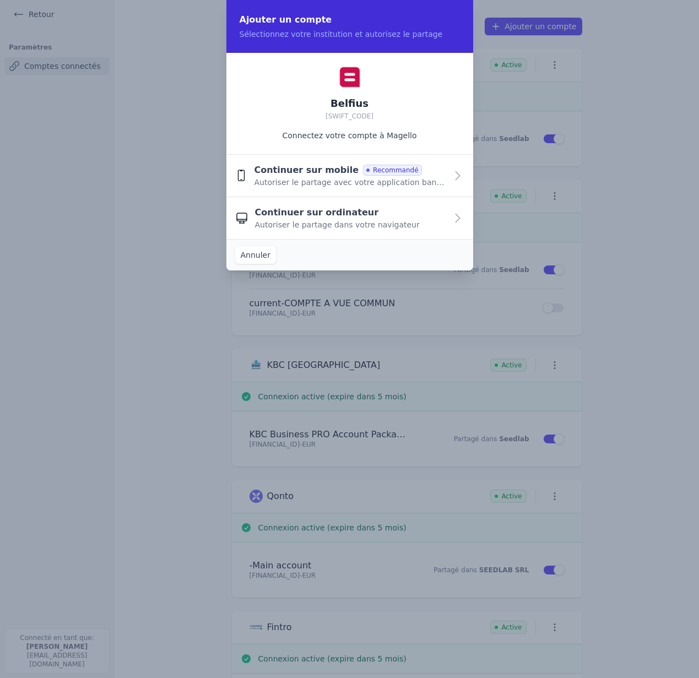
click at [315, 169] on span "Continuer sur mobile" at bounding box center [306, 170] width 105 height 13
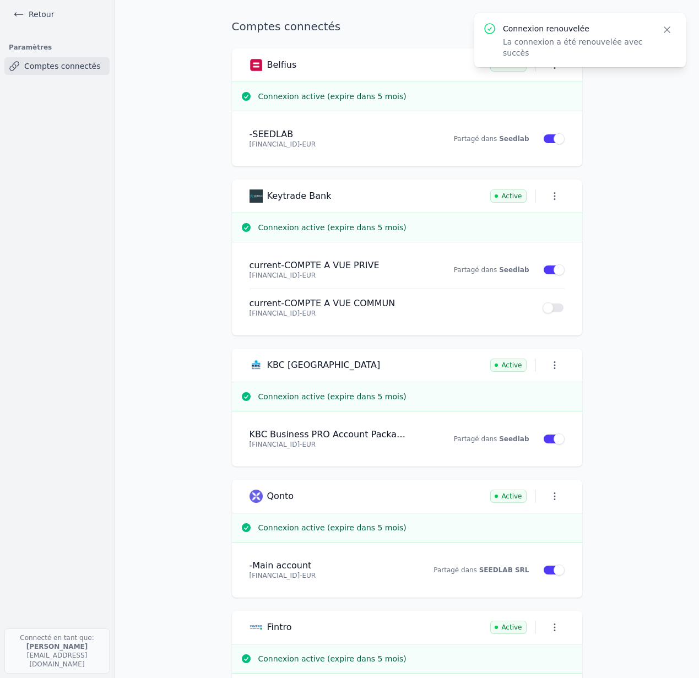
click at [338, 137] on h4 "- SEEDLAB" at bounding box center [329, 134] width 161 height 11
click at [531, 29] on link "Ajouter un compte" at bounding box center [532, 27] width 97 height 18
click at [540, 34] on link "Ajouter un compte" at bounding box center [532, 27] width 97 height 18
click at [531, 27] on link "Ajouter un compte" at bounding box center [532, 27] width 97 height 18
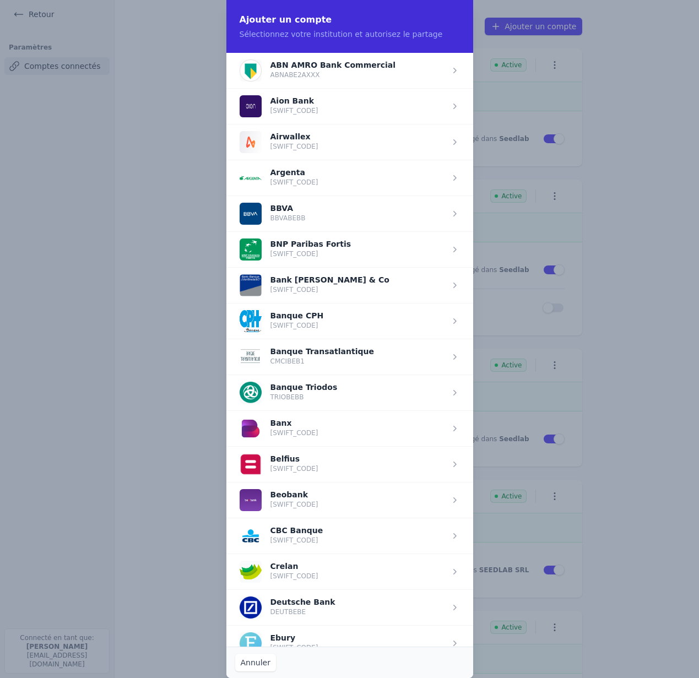
click at [371, 466] on span "button" at bounding box center [349, 464] width 247 height 36
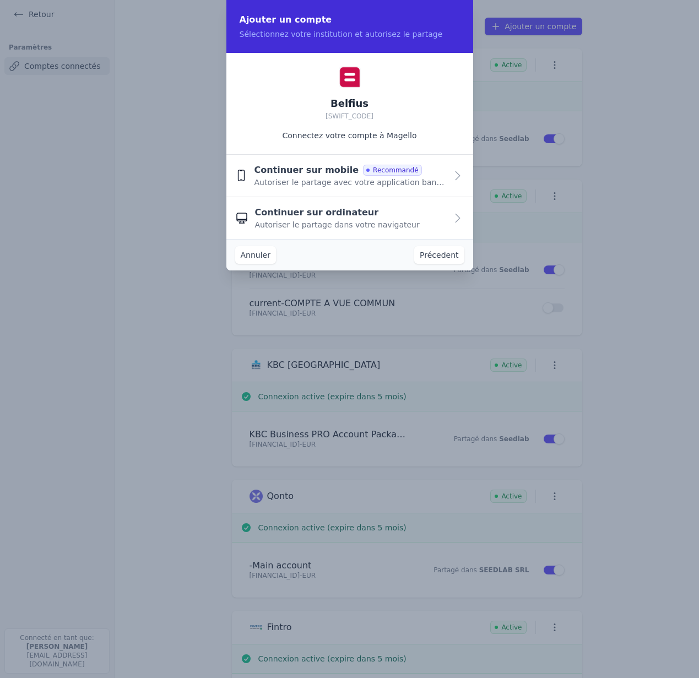
click at [325, 172] on span "Continuer sur mobile" at bounding box center [306, 170] width 105 height 13
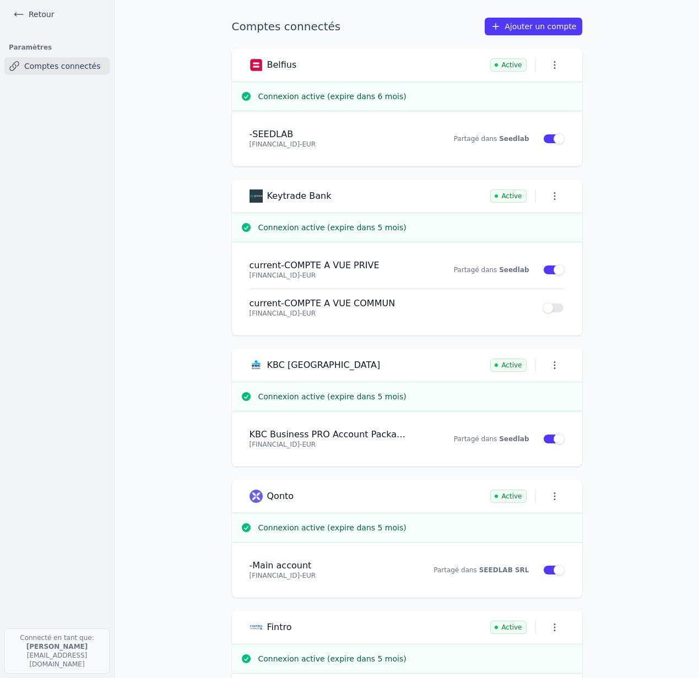
click at [531, 31] on link "Ajouter un compte" at bounding box center [532, 27] width 97 height 18
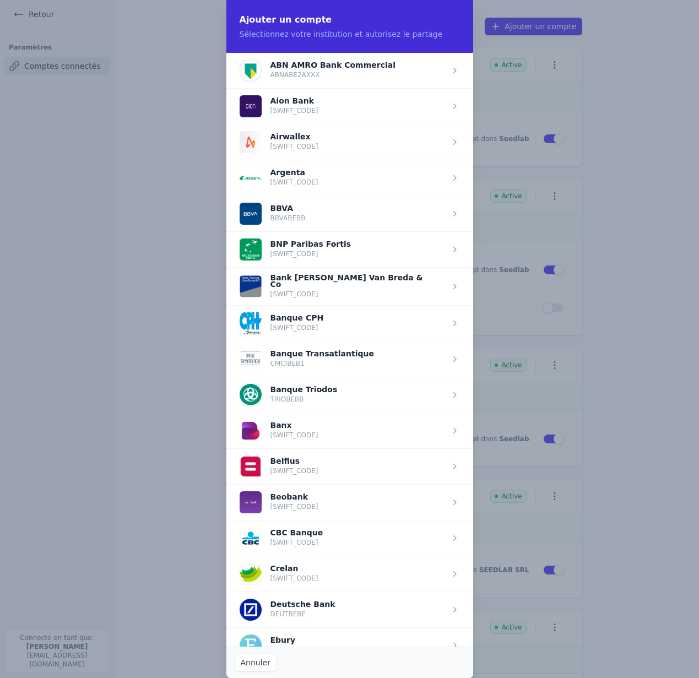
click at [288, 473] on span "button" at bounding box center [349, 466] width 247 height 36
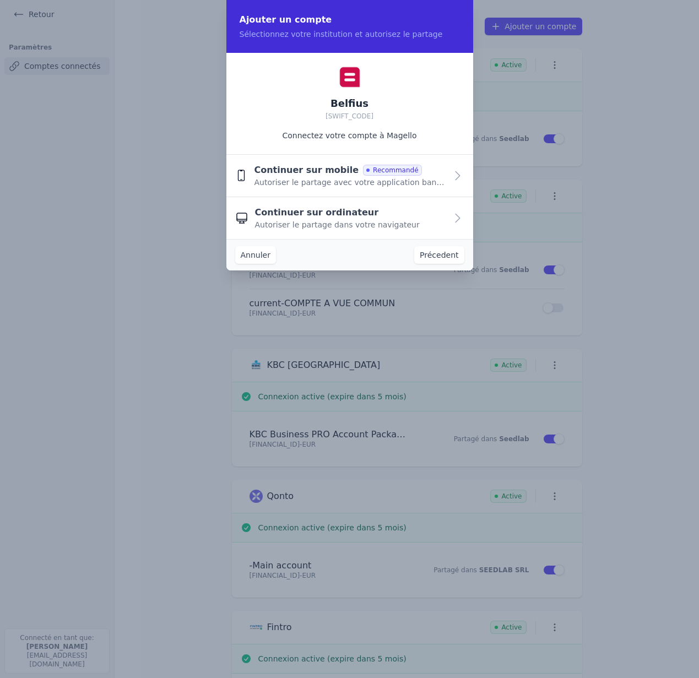
click at [342, 177] on span "Autoriser le partage avec votre application bancaire" at bounding box center [350, 182] width 192 height 11
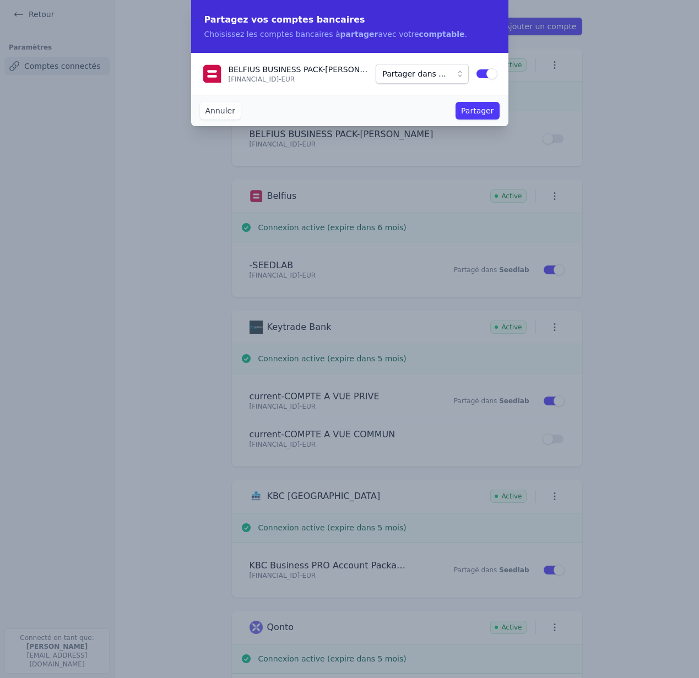
click at [399, 73] on span "Partager dans ..." at bounding box center [413, 73] width 63 height 13
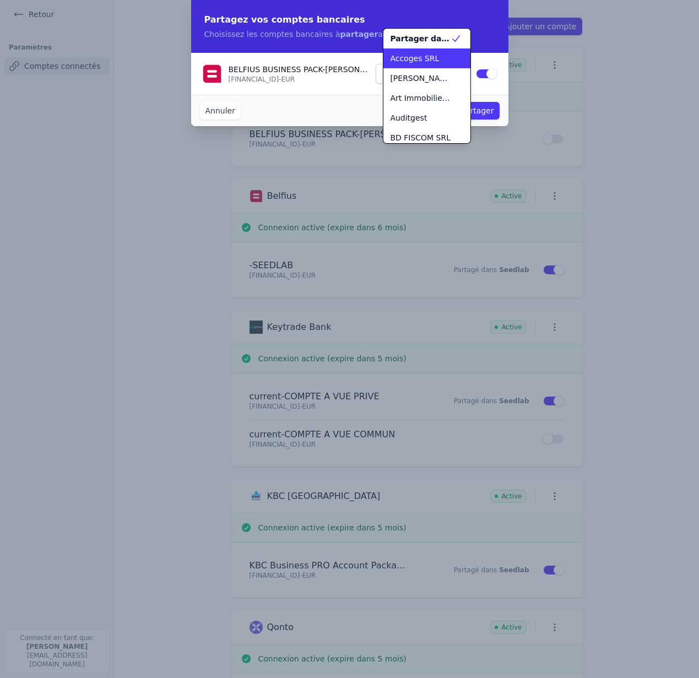
scroll to position [277, 0]
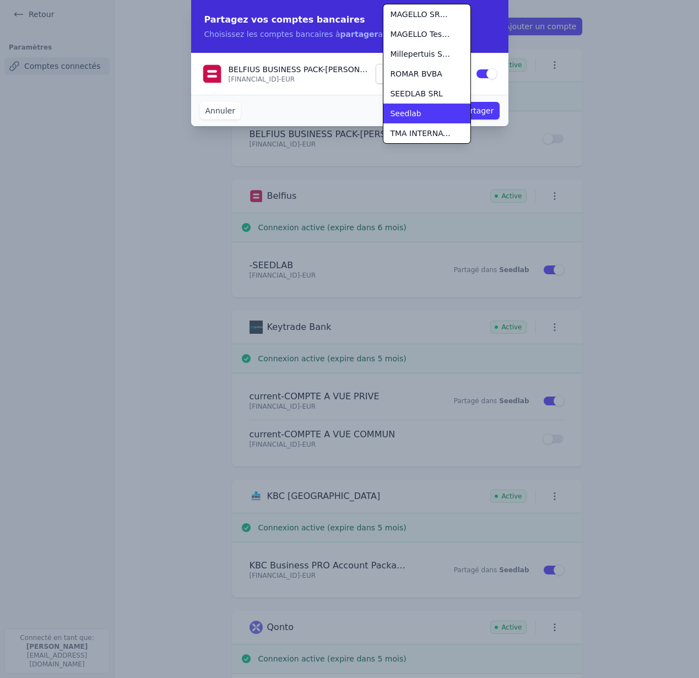
click at [408, 110] on span "Seedlab" at bounding box center [405, 113] width 31 height 11
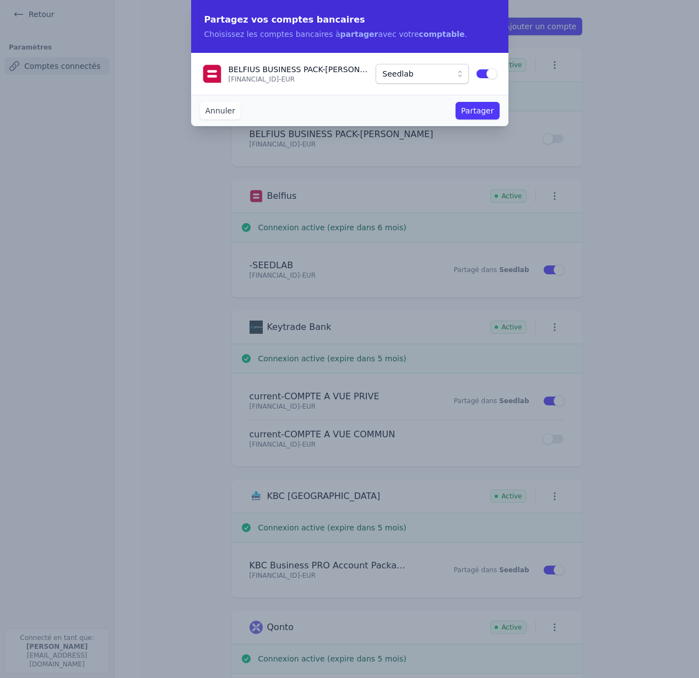
click at [481, 110] on button "Partager" at bounding box center [476, 111] width 43 height 18
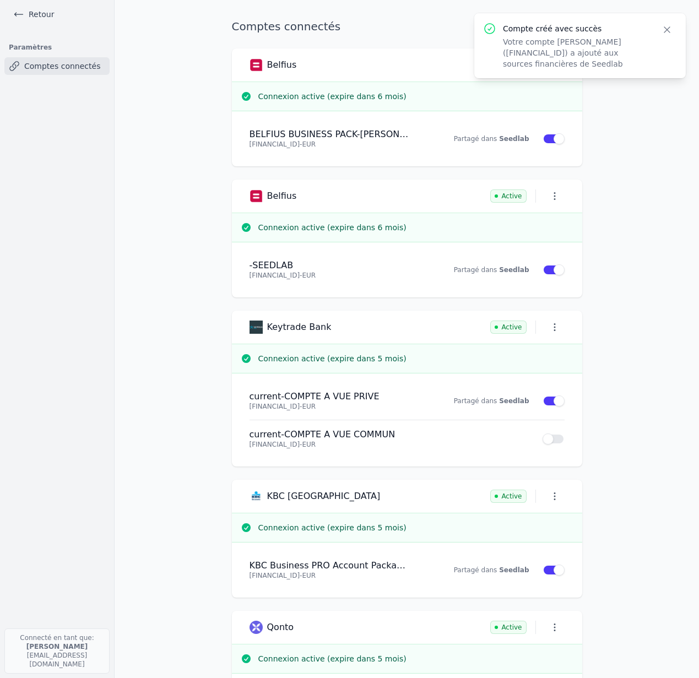
click at [514, 137] on strong "Seedlab" at bounding box center [514, 139] width 30 height 8
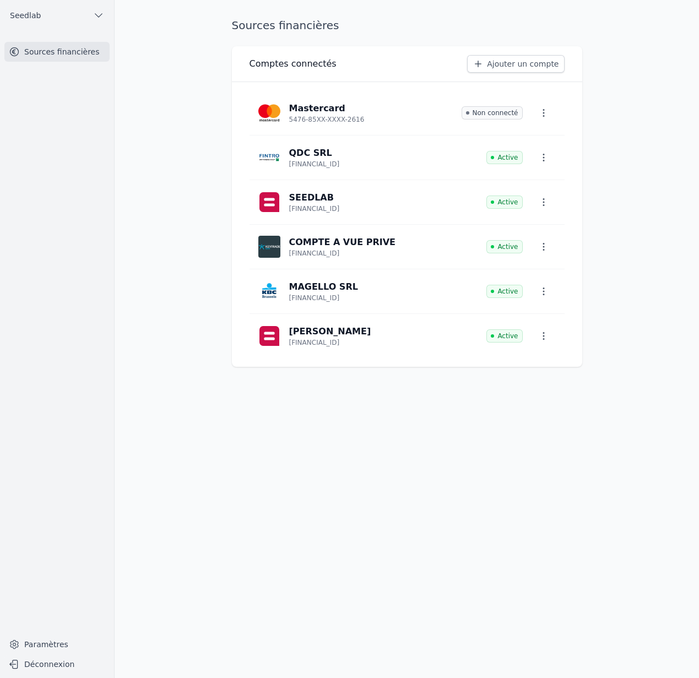
click at [388, 337] on link "[PERSON_NAME] [FINANCIAL_ID] Active" at bounding box center [406, 336] width 315 height 44
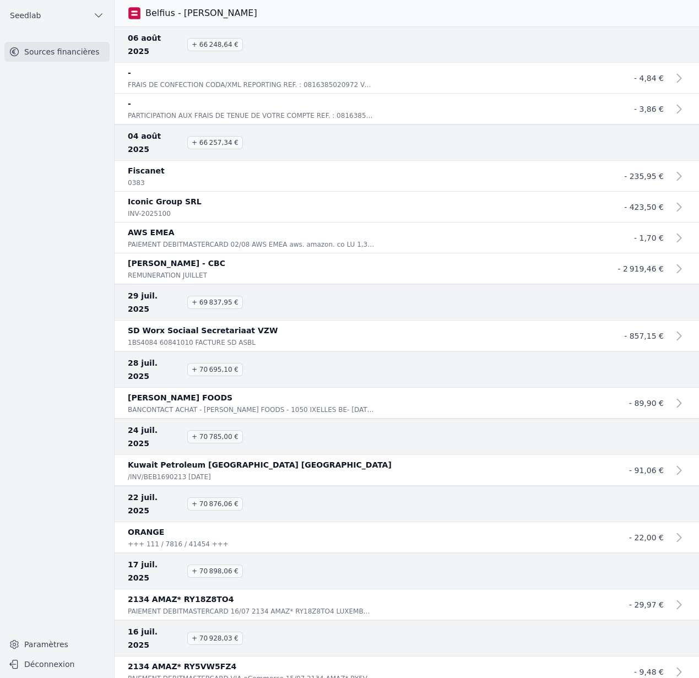
click at [41, 54] on link "Sources financières" at bounding box center [56, 52] width 105 height 20
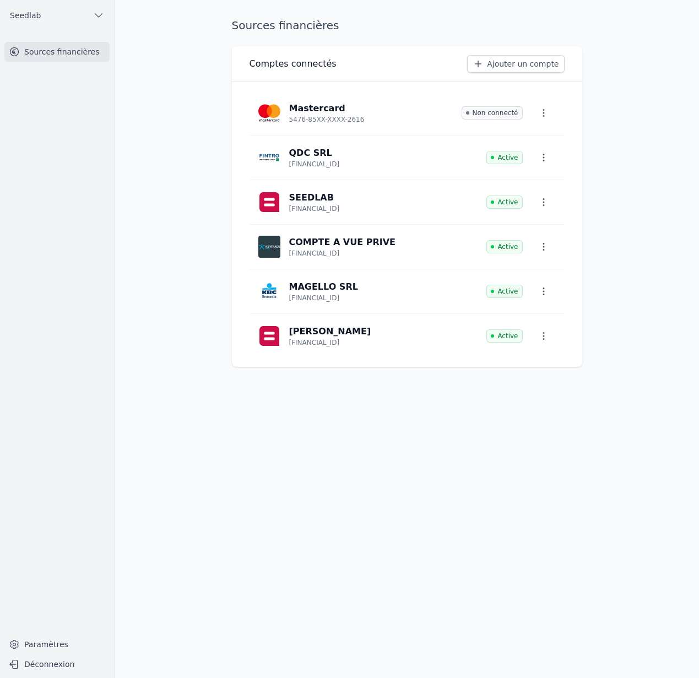
click at [340, 199] on p "SEEDLAB" at bounding box center [314, 197] width 51 height 13
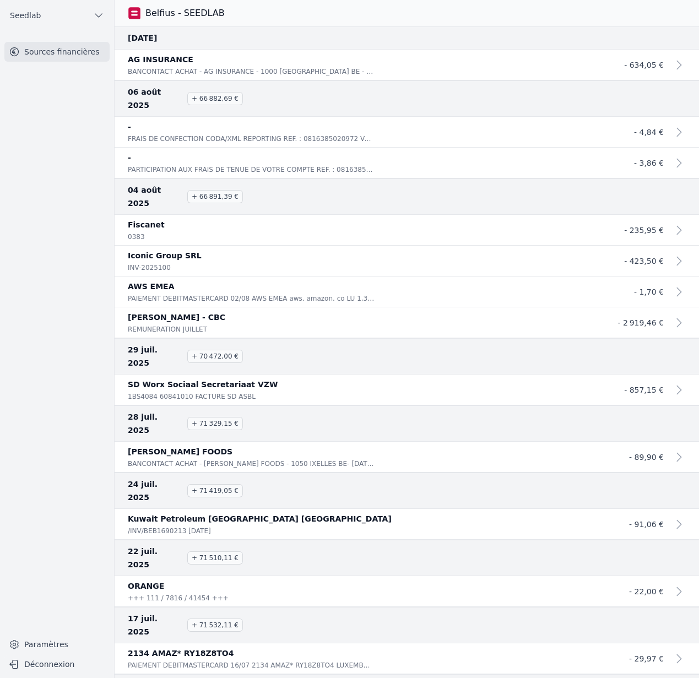
click at [53, 59] on link "Sources financières" at bounding box center [56, 52] width 105 height 20
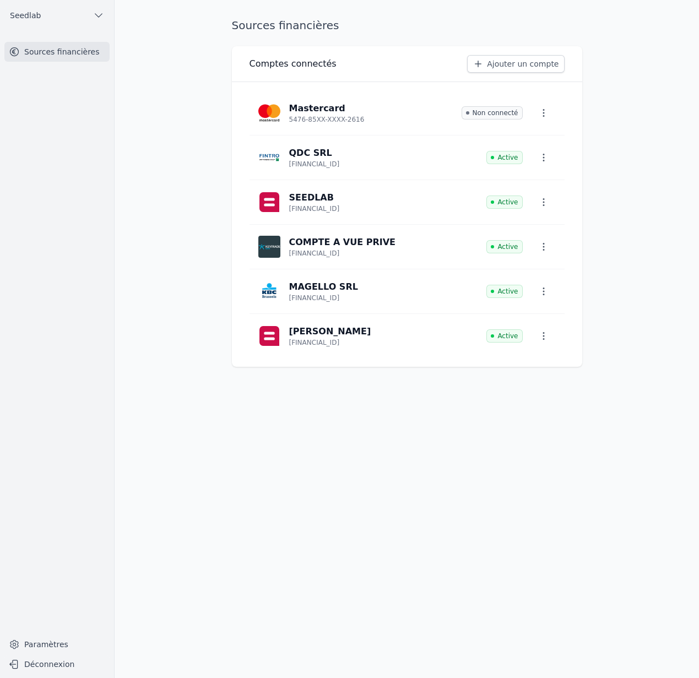
click at [361, 335] on p "[PERSON_NAME]" at bounding box center [330, 331] width 82 height 13
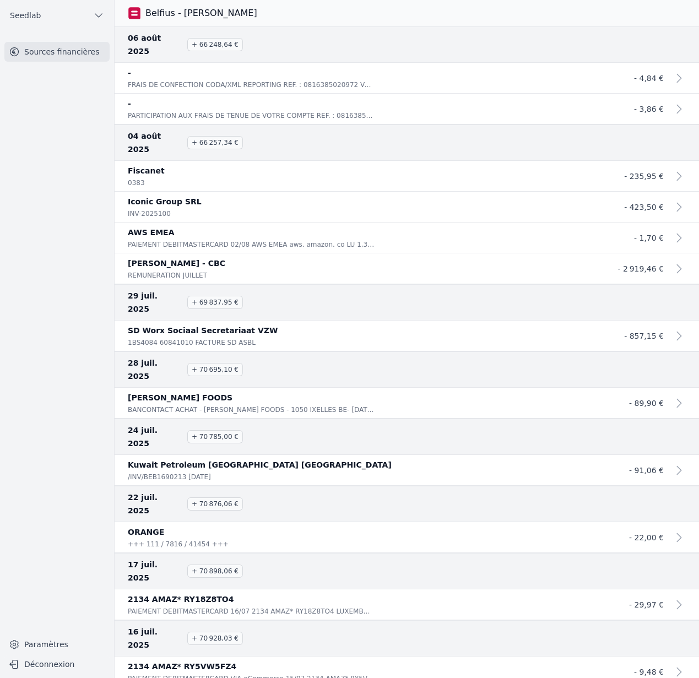
click at [61, 51] on link "Sources financières" at bounding box center [56, 52] width 105 height 20
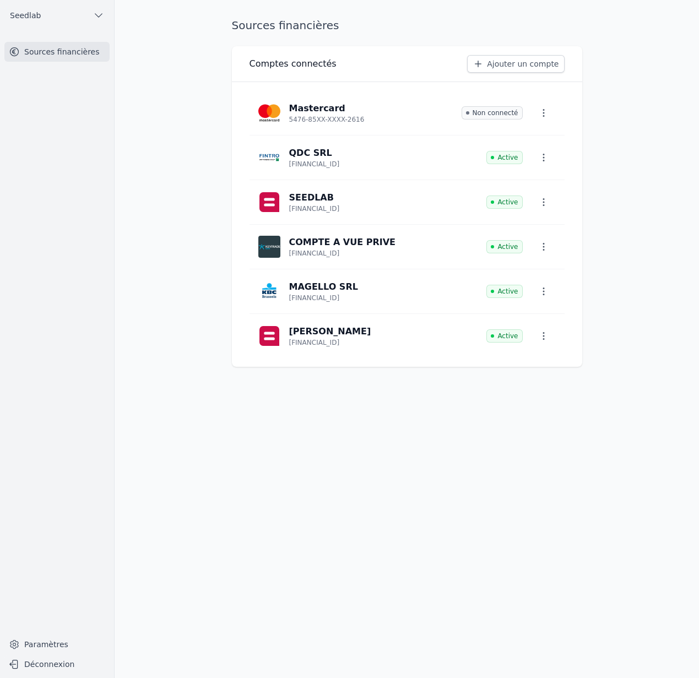
click at [322, 199] on p "SEEDLAB" at bounding box center [311, 197] width 45 height 13
